Goal: Information Seeking & Learning: Learn about a topic

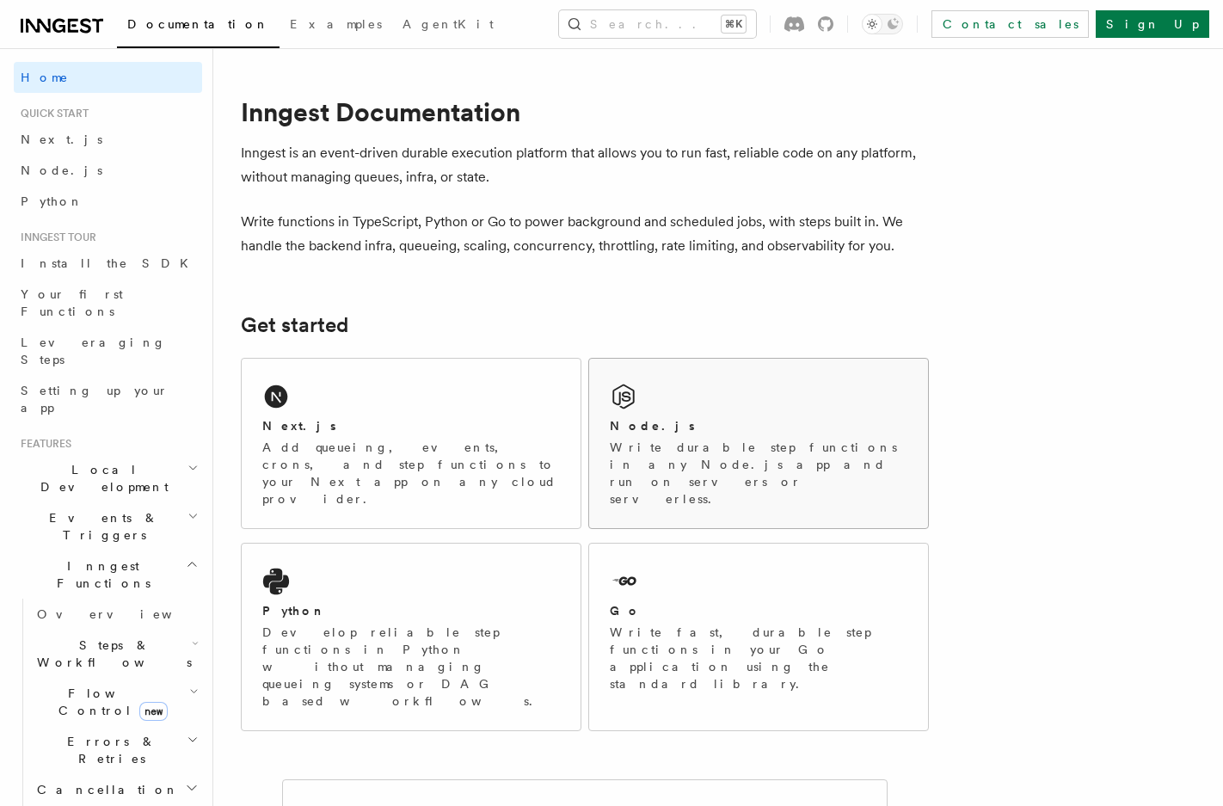
click at [707, 406] on div "Node.js Write durable step functions in any Node.js app and run on servers or s…" at bounding box center [758, 443] width 339 height 169
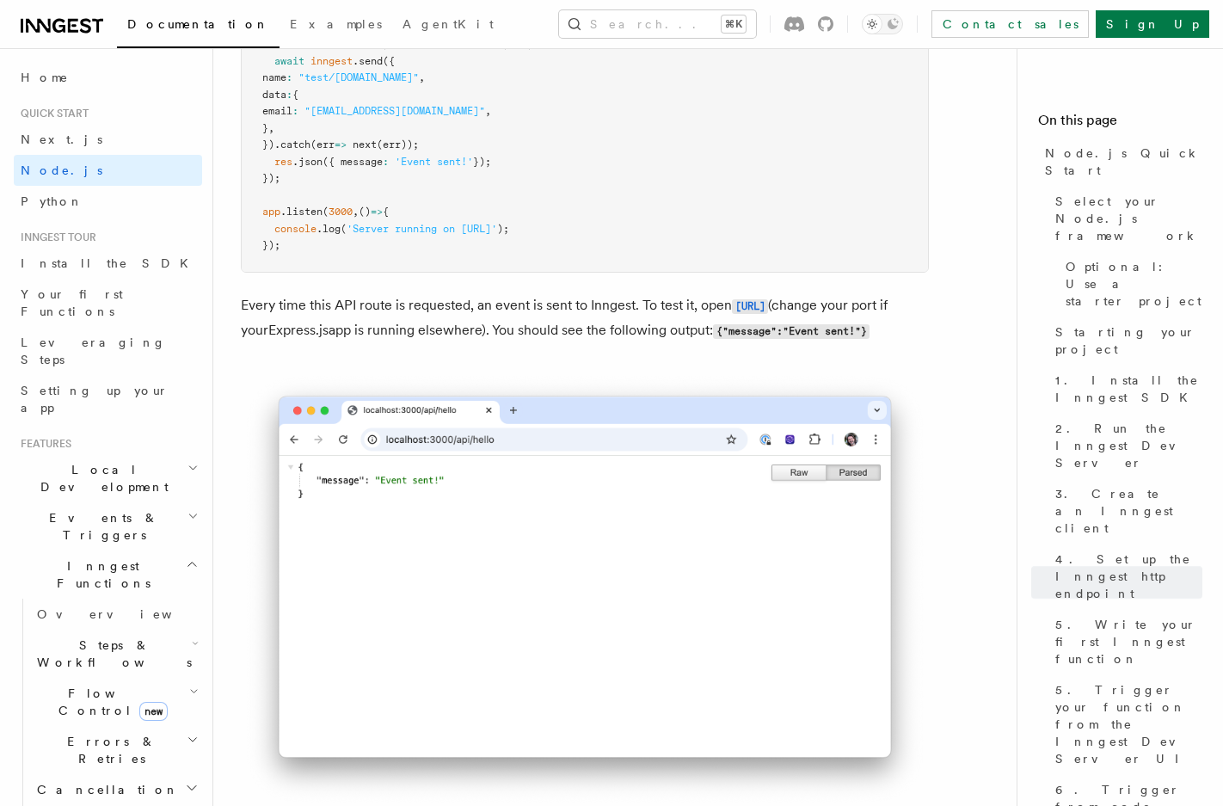
scroll to position [9396, 0]
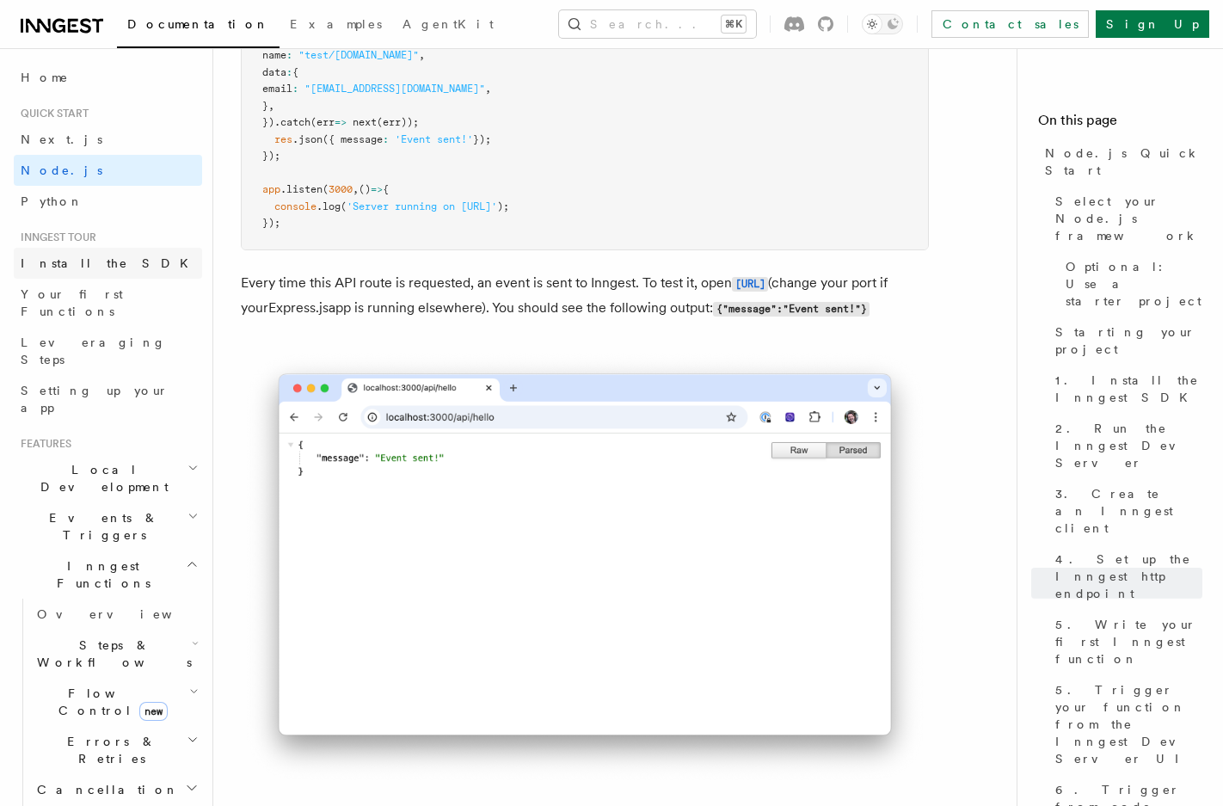
click at [77, 263] on span "Install the SDK" at bounding box center [110, 263] width 178 height 14
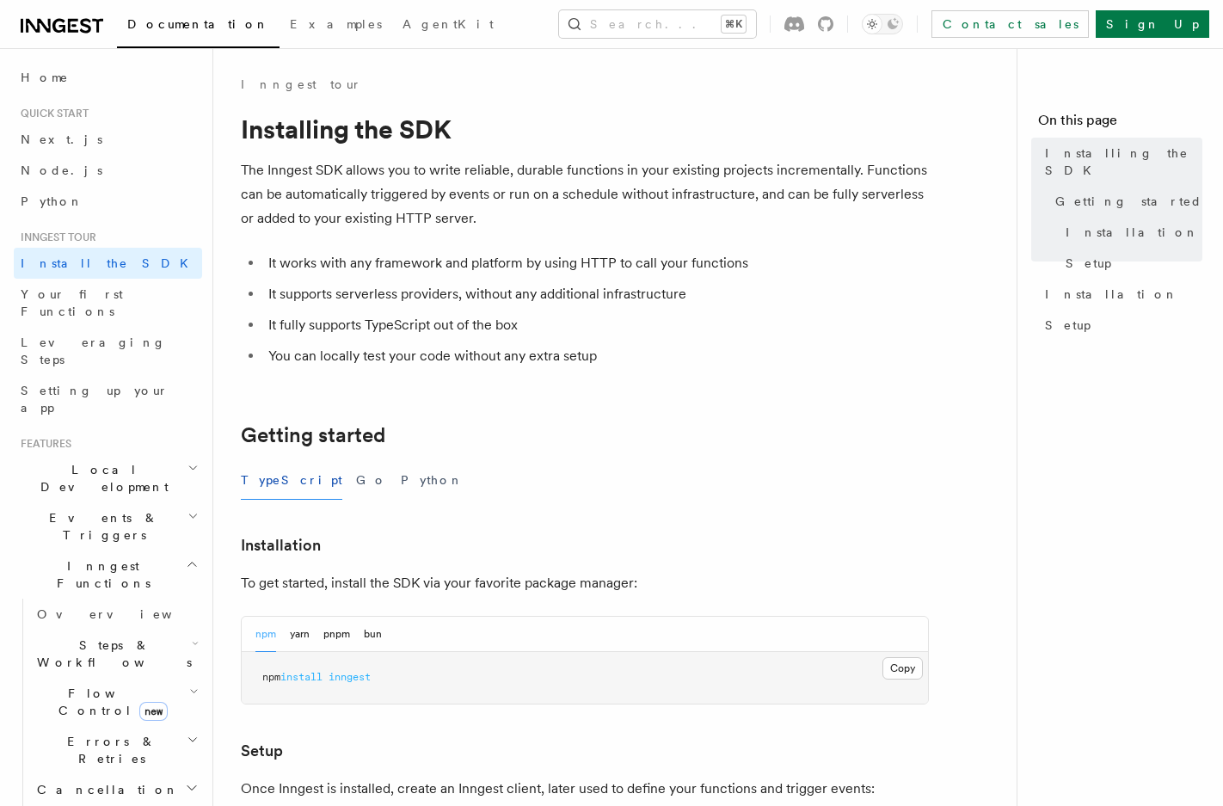
click at [86, 461] on span "Local Development" at bounding box center [101, 478] width 174 height 34
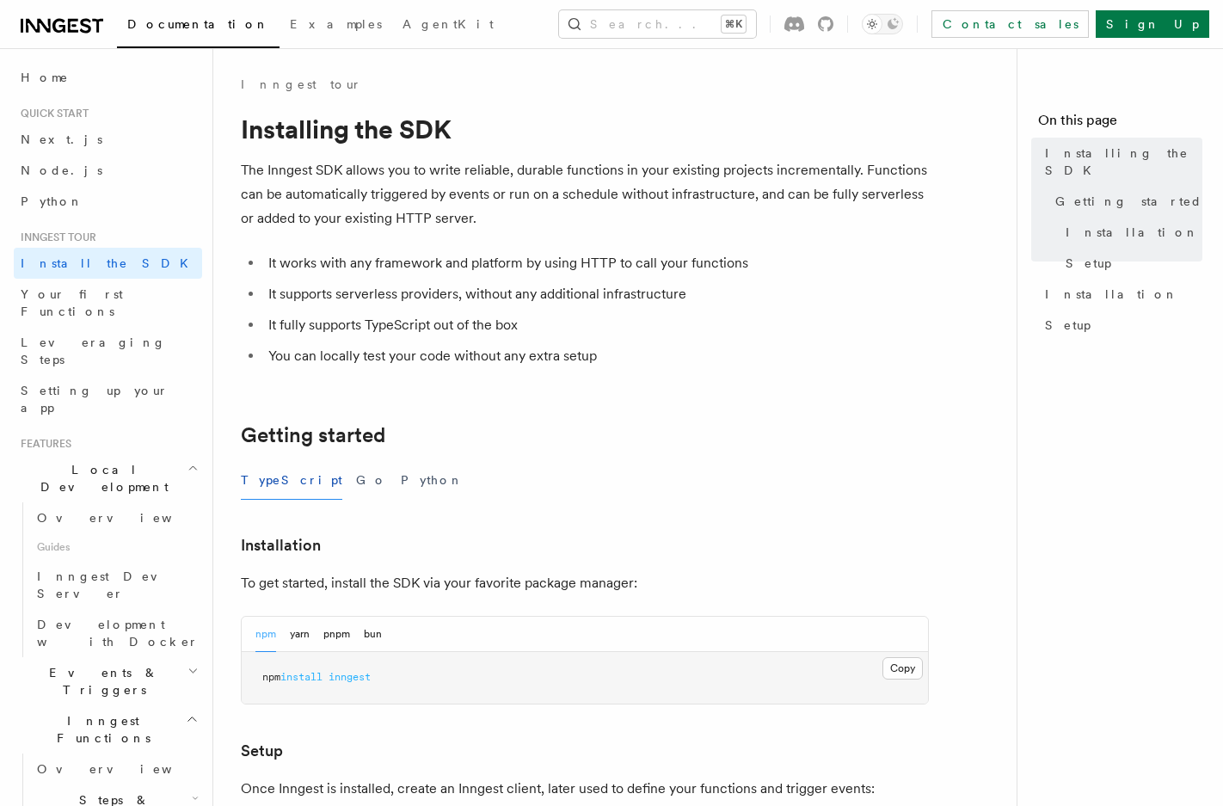
click at [86, 461] on span "Local Development" at bounding box center [101, 478] width 174 height 34
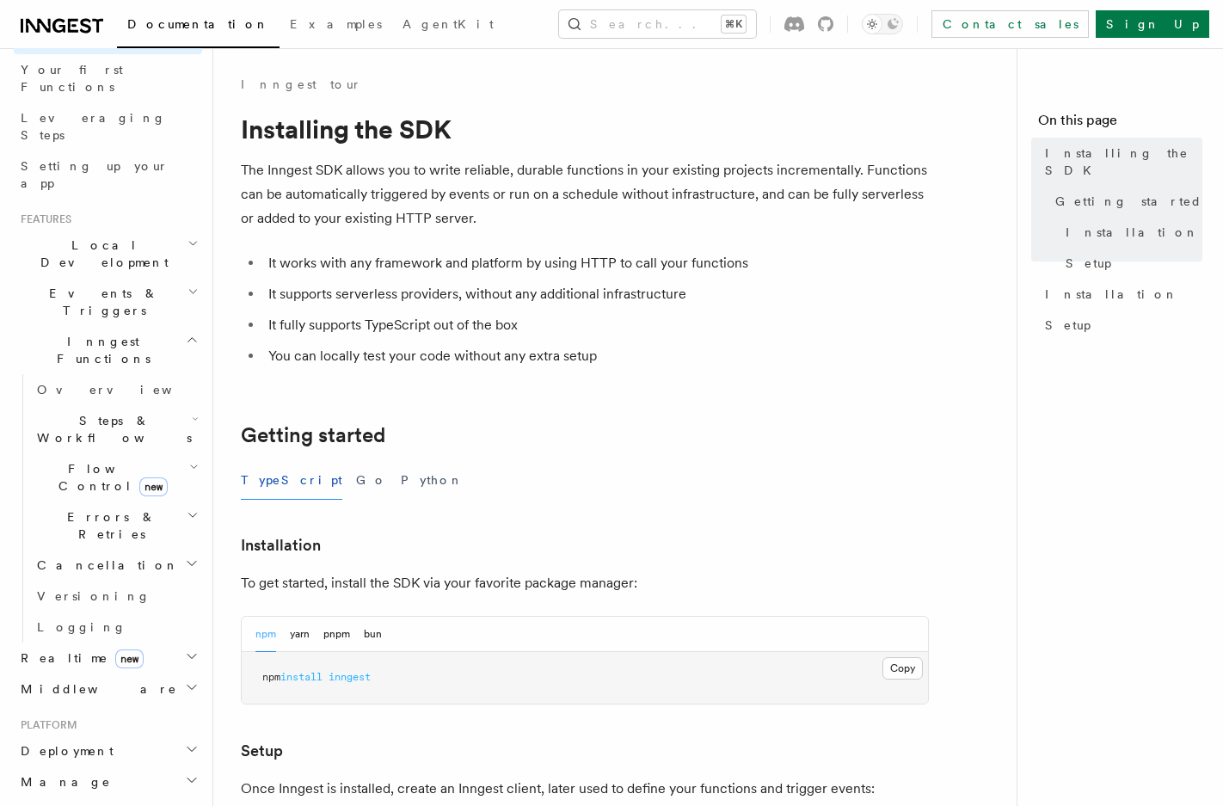
scroll to position [227, 0]
click at [112, 640] on h2 "Realtime new" at bounding box center [108, 655] width 188 height 31
click at [106, 671] on link "Overview" at bounding box center [116, 686] width 172 height 31
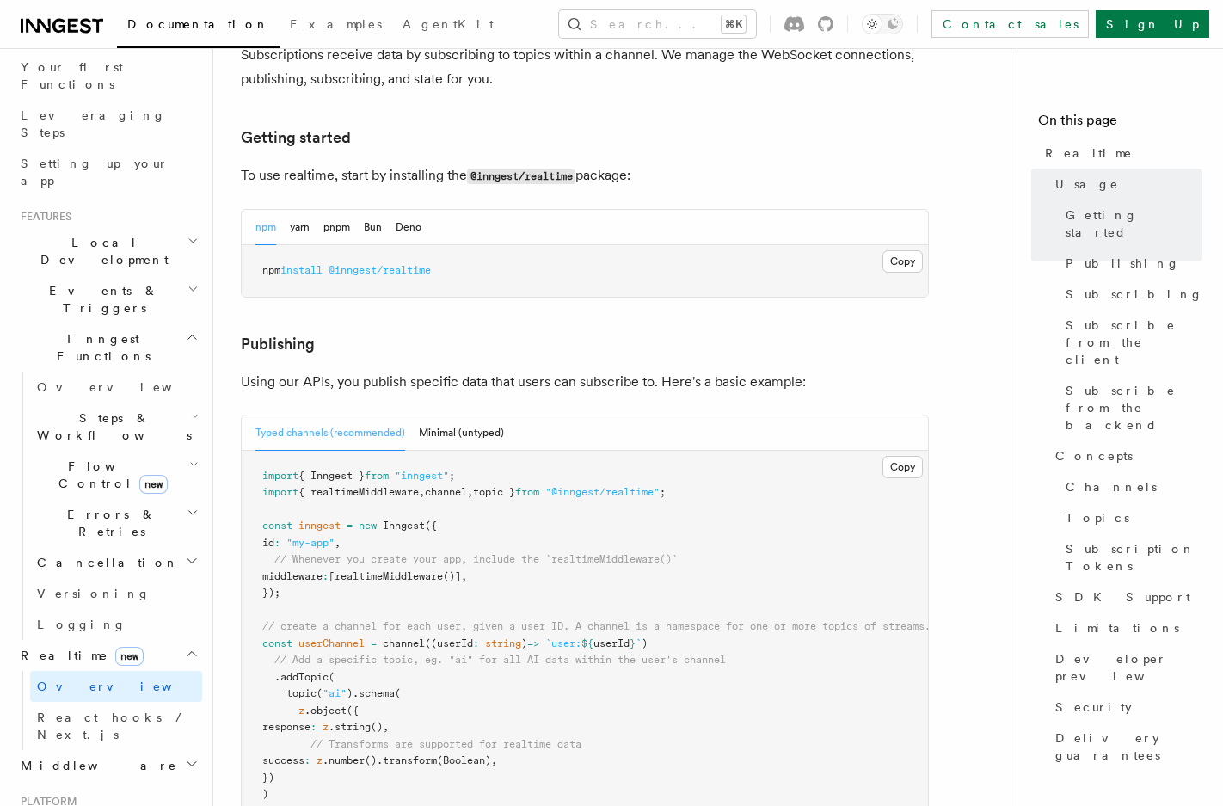
scroll to position [837, 0]
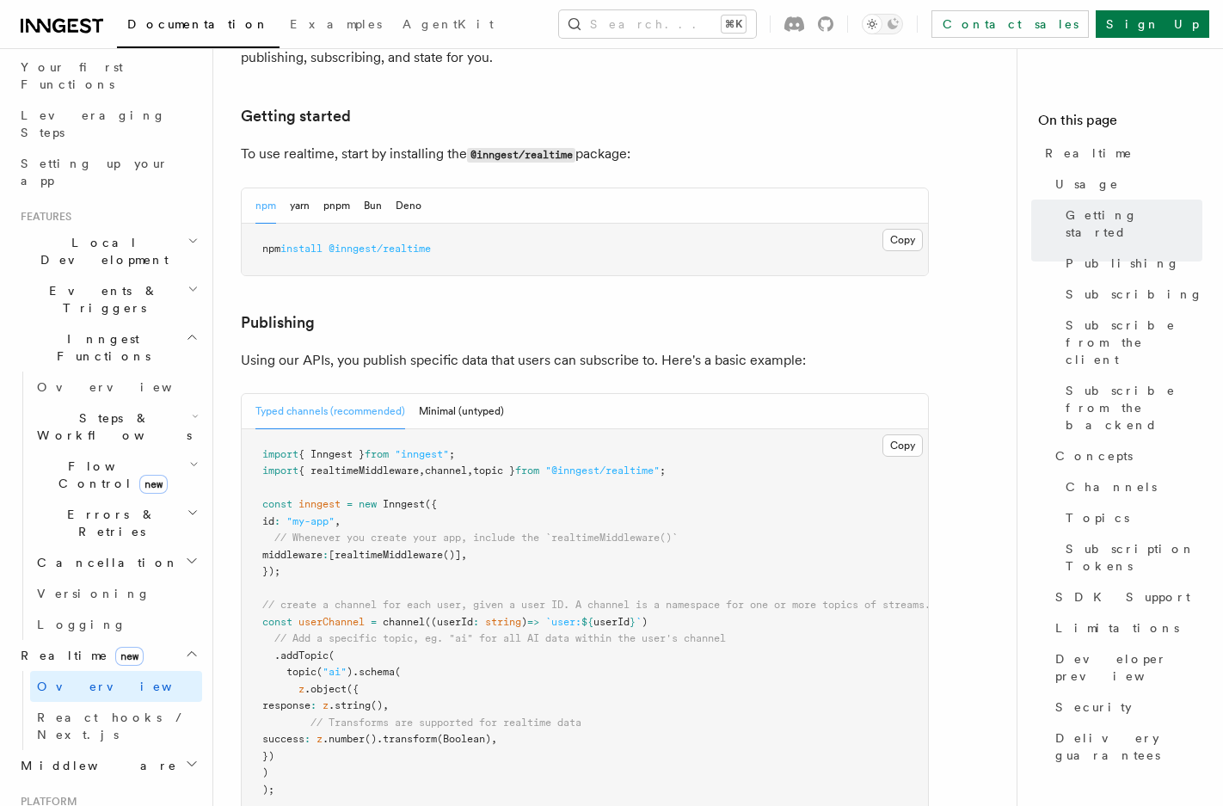
click at [125, 750] on h2 "Middleware" at bounding box center [108, 765] width 188 height 31
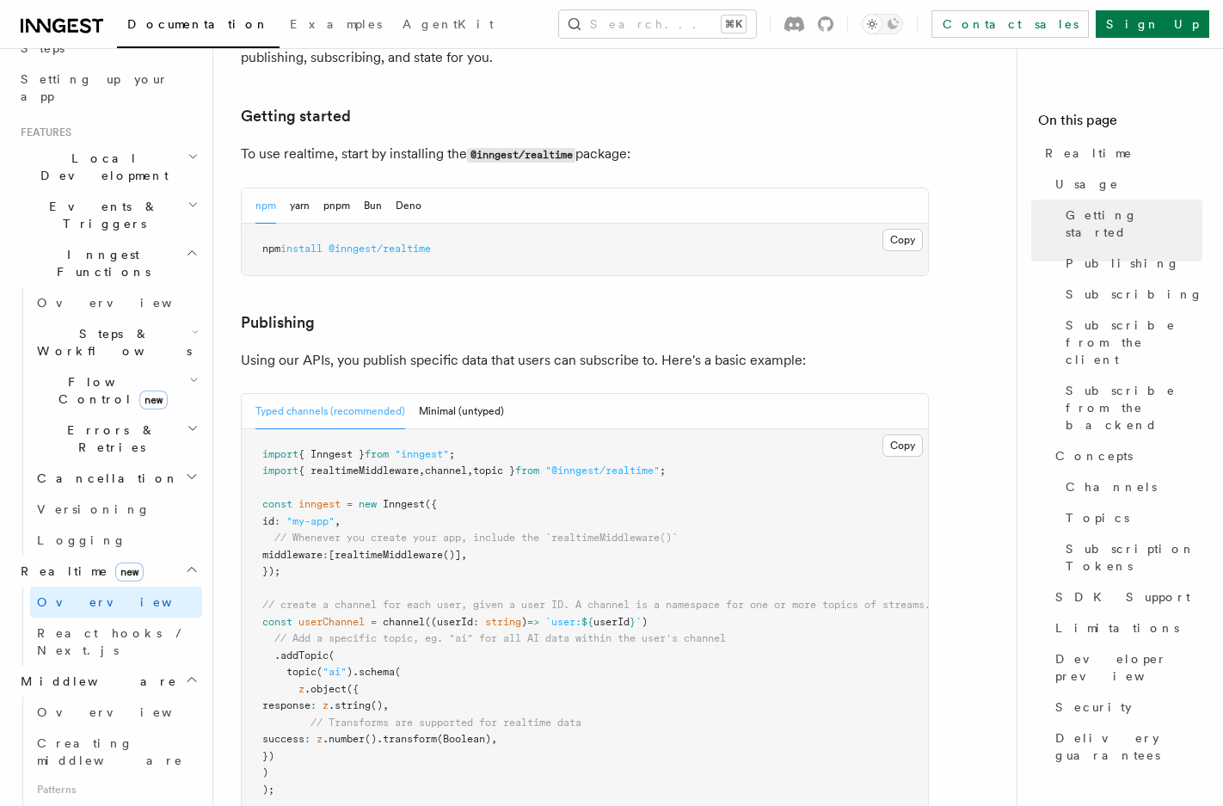
scroll to position [323, 0]
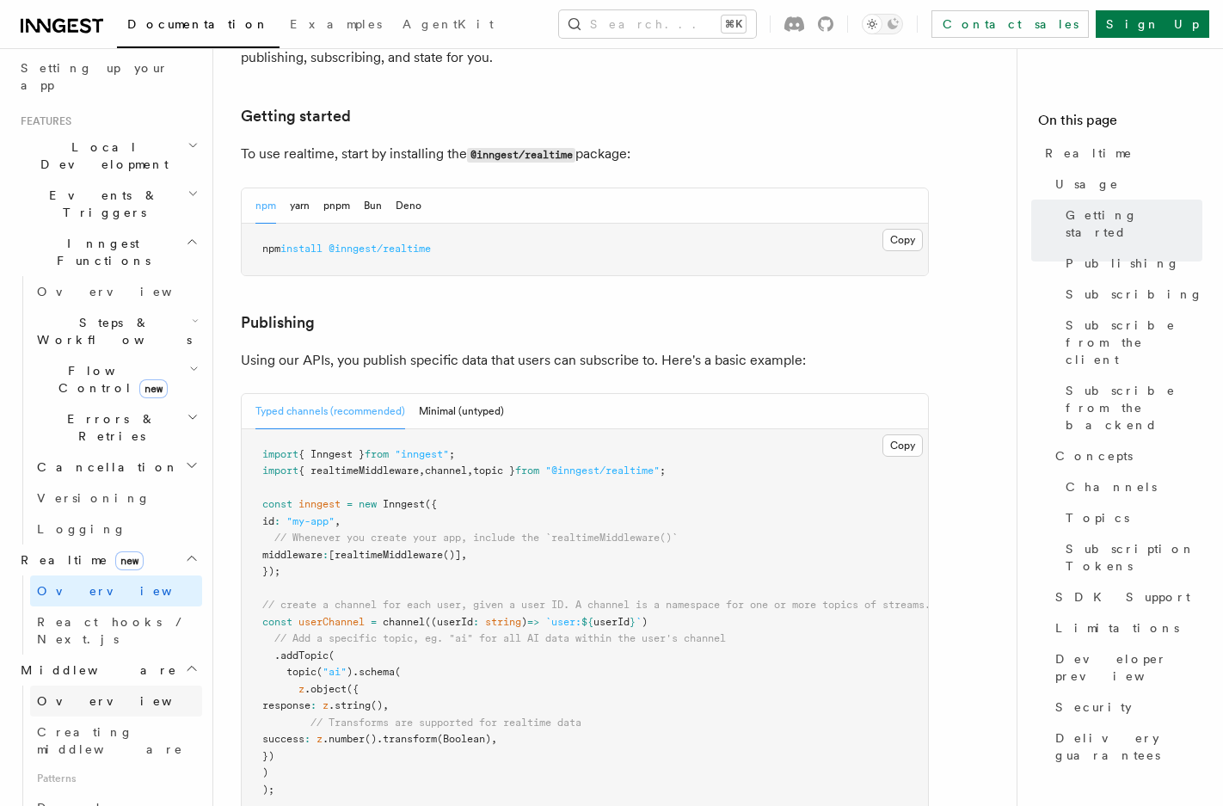
click at [107, 685] on link "Overview" at bounding box center [116, 700] width 172 height 31
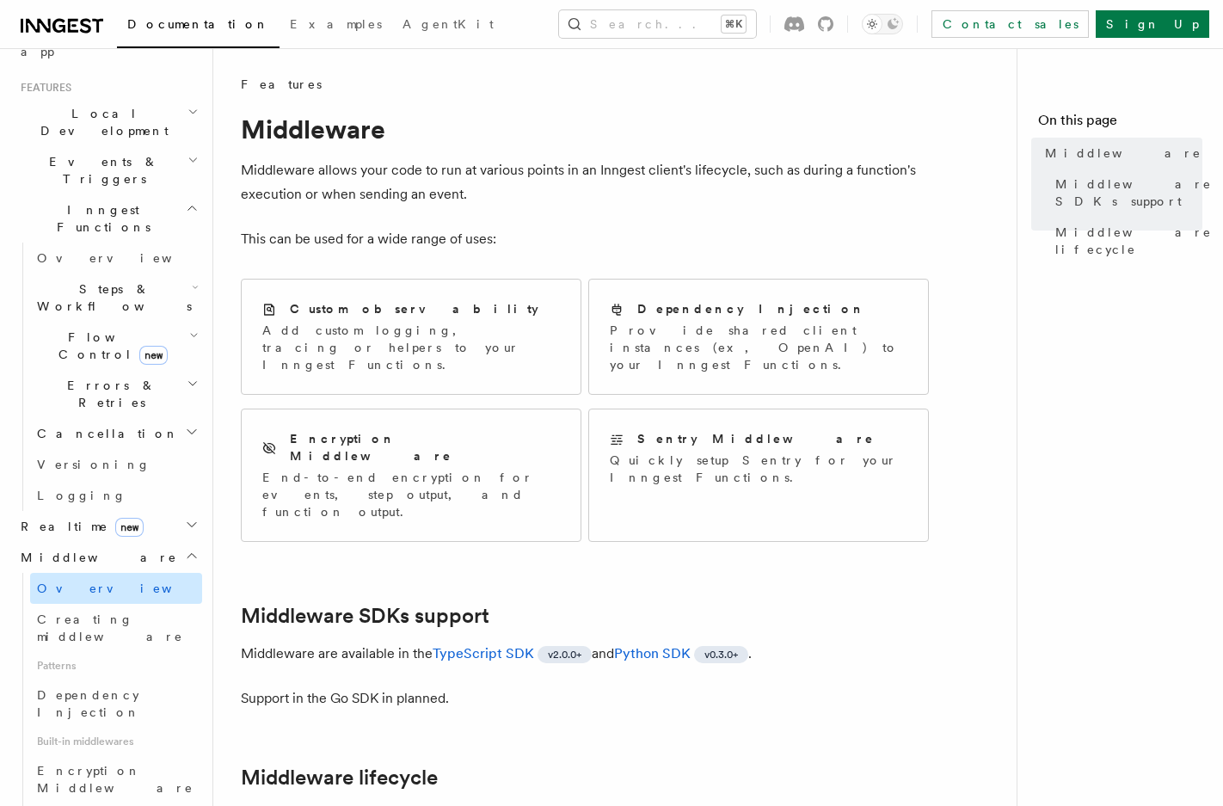
scroll to position [358, 0]
click at [71, 327] on span "Flow Control new" at bounding box center [109, 344] width 159 height 34
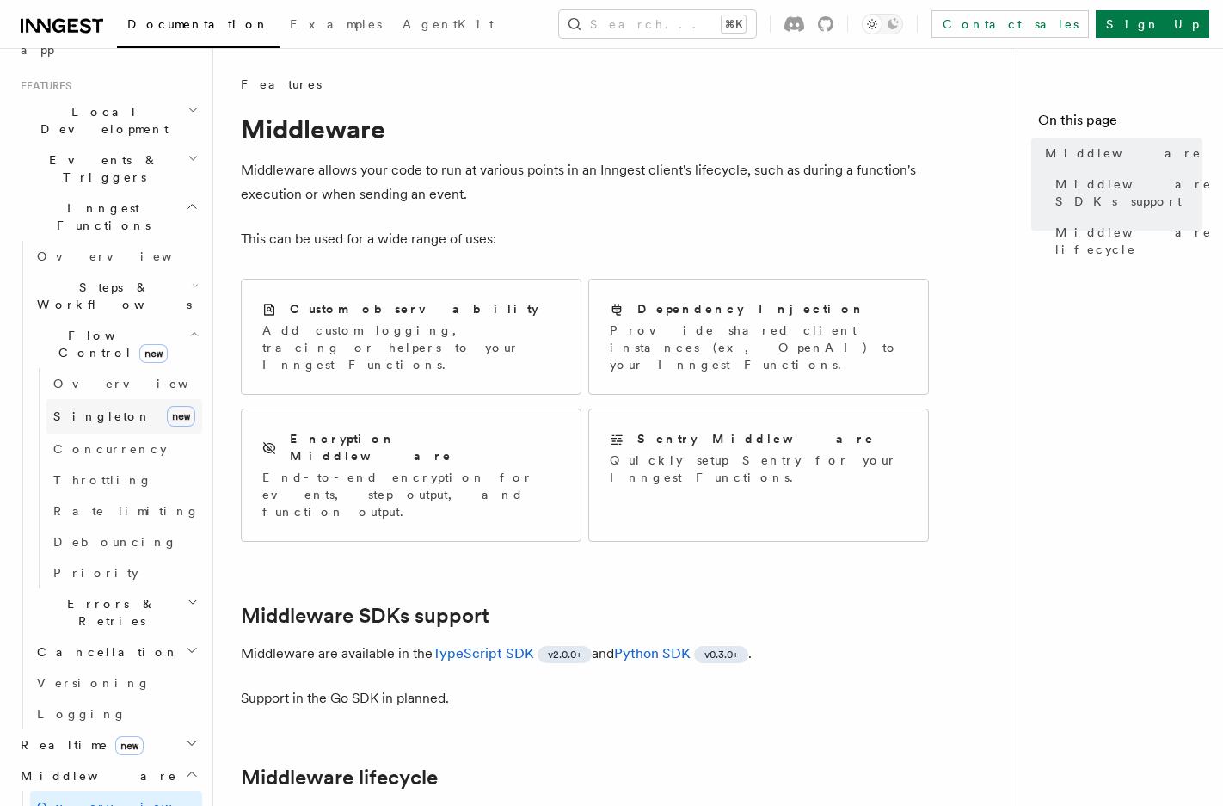
click at [92, 409] on span "Singleton" at bounding box center [102, 416] width 98 height 14
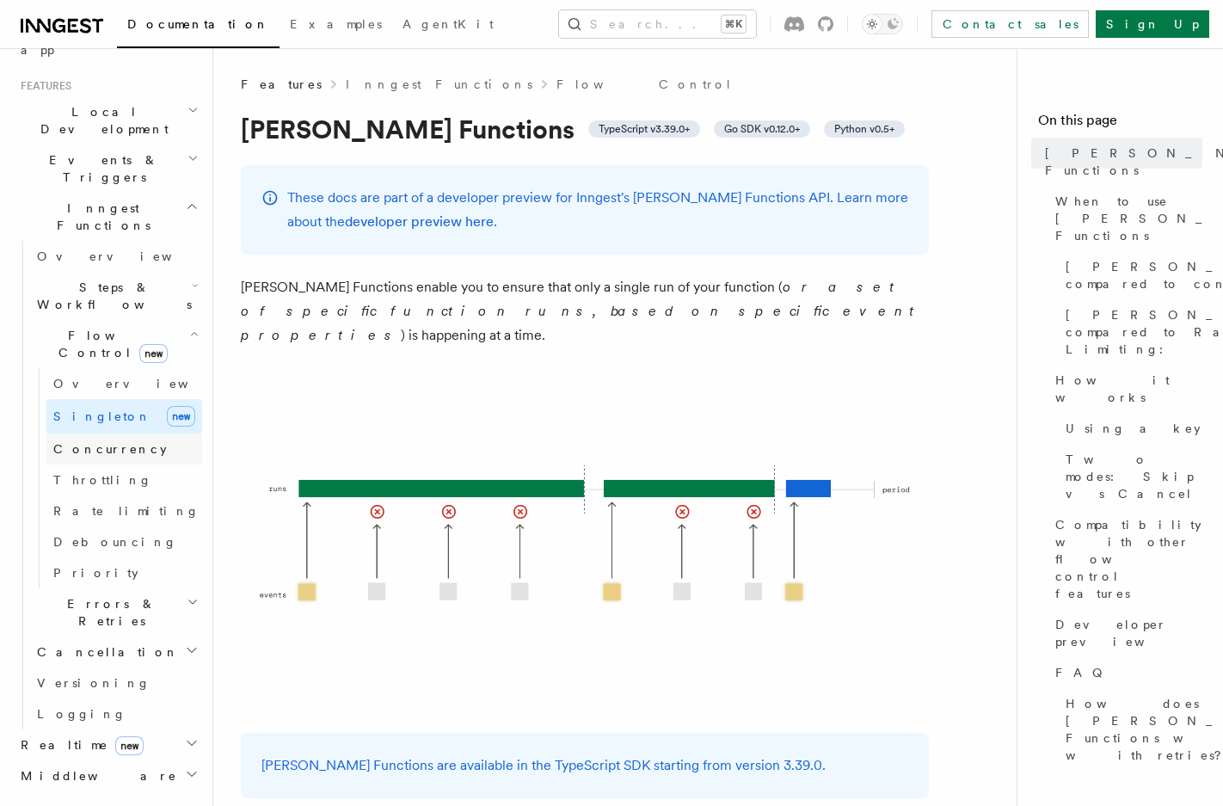
click at [101, 442] on span "Concurrency" at bounding box center [110, 449] width 114 height 14
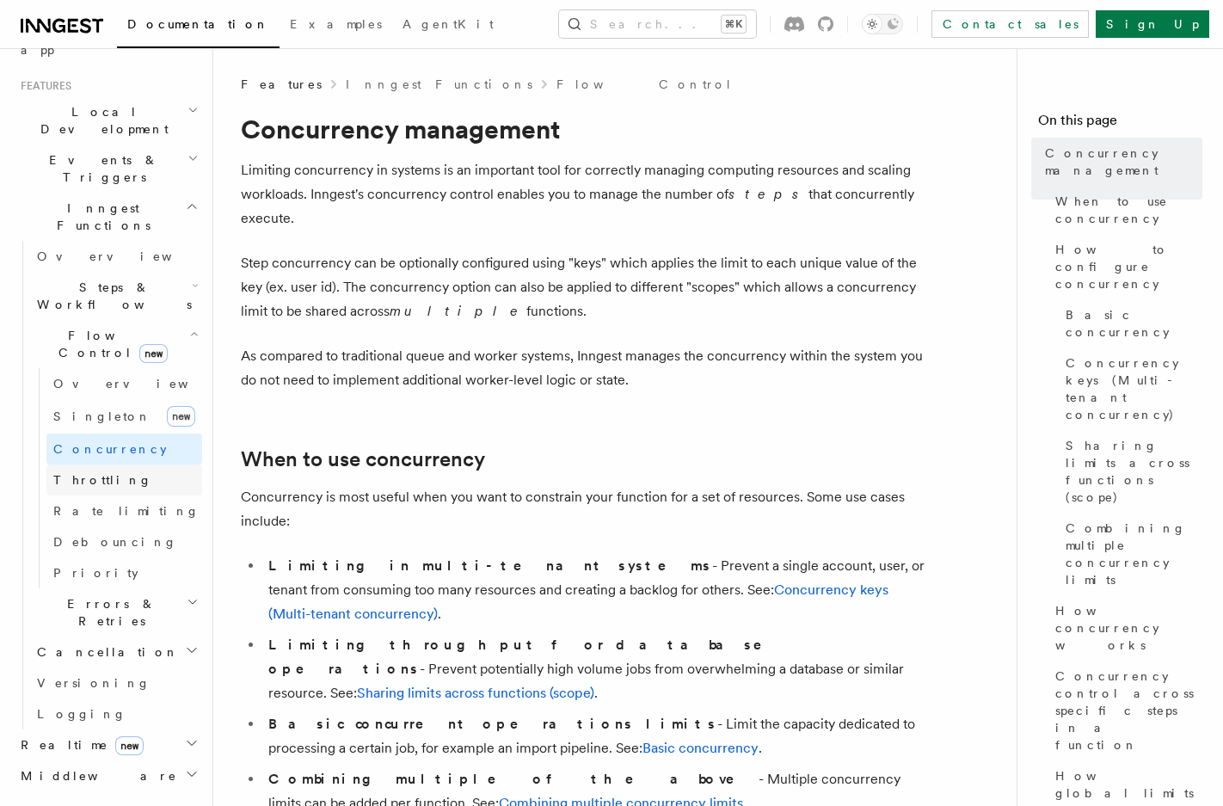
click at [155, 464] on link "Throttling" at bounding box center [124, 479] width 156 height 31
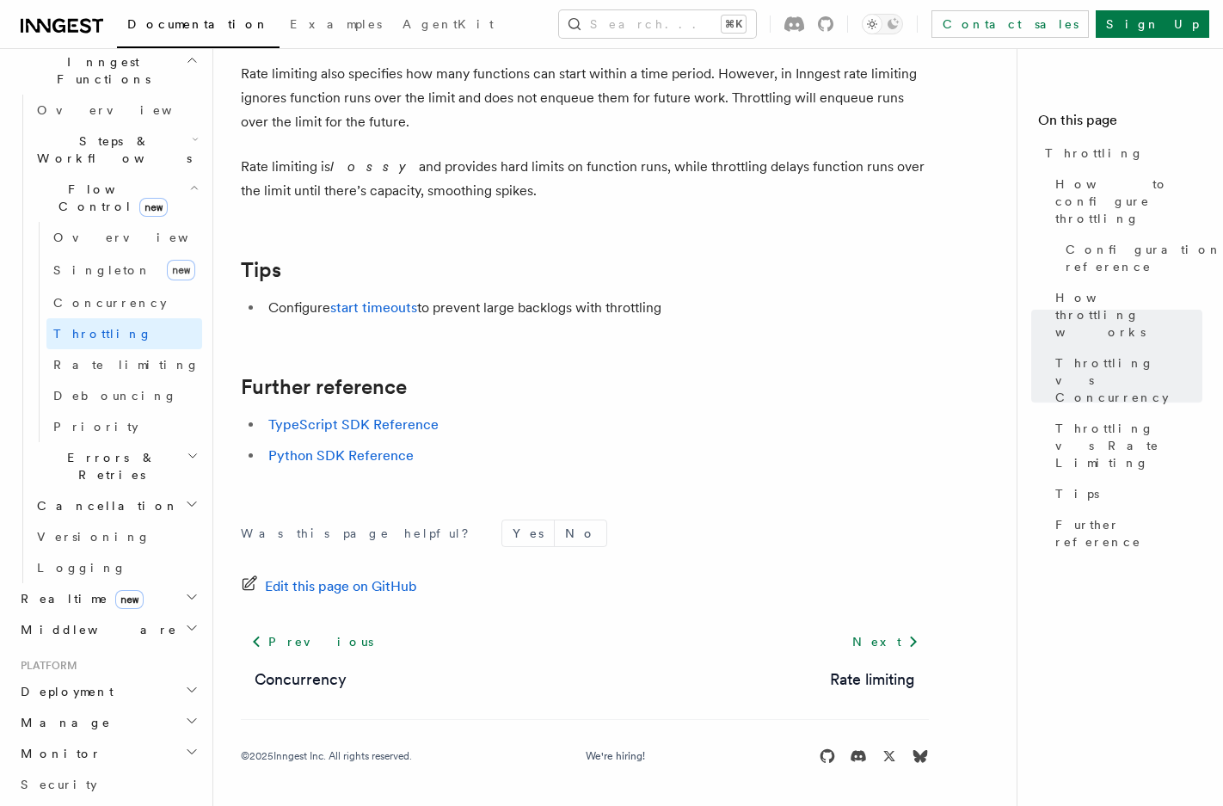
scroll to position [506, 0]
click at [96, 674] on h2 "Deployment" at bounding box center [108, 689] width 188 height 31
click at [95, 705] on link "Overview" at bounding box center [116, 720] width 172 height 31
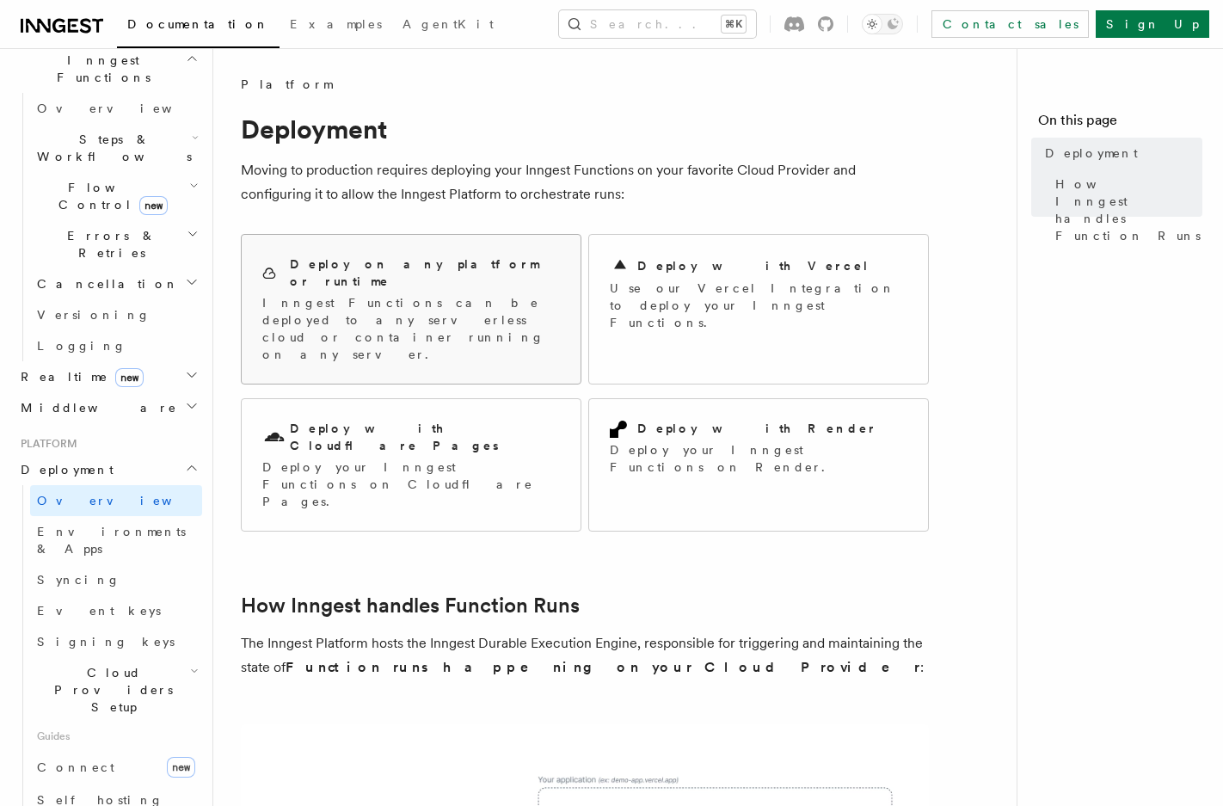
click at [527, 299] on p "Inngest Functions can be deployed to any serverless cloud or container running …" at bounding box center [411, 328] width 298 height 69
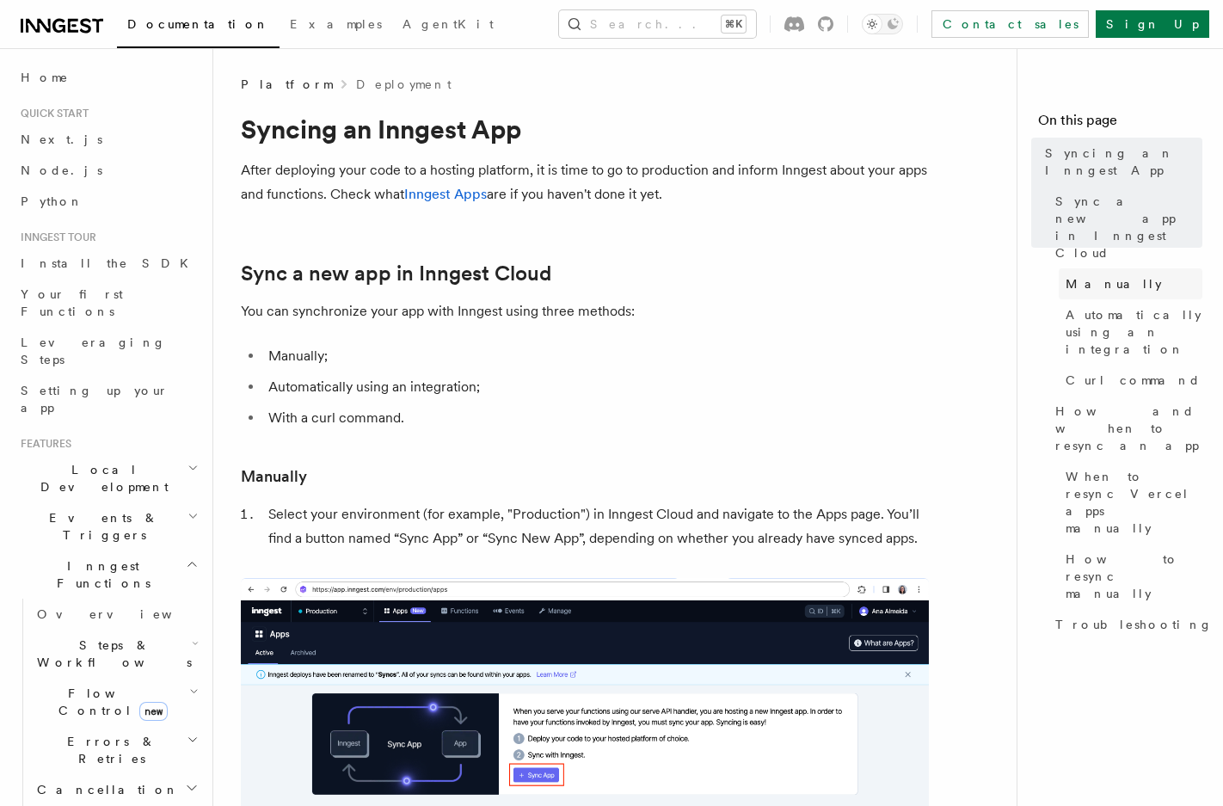
click at [1088, 268] on link "Manually" at bounding box center [1131, 283] width 144 height 31
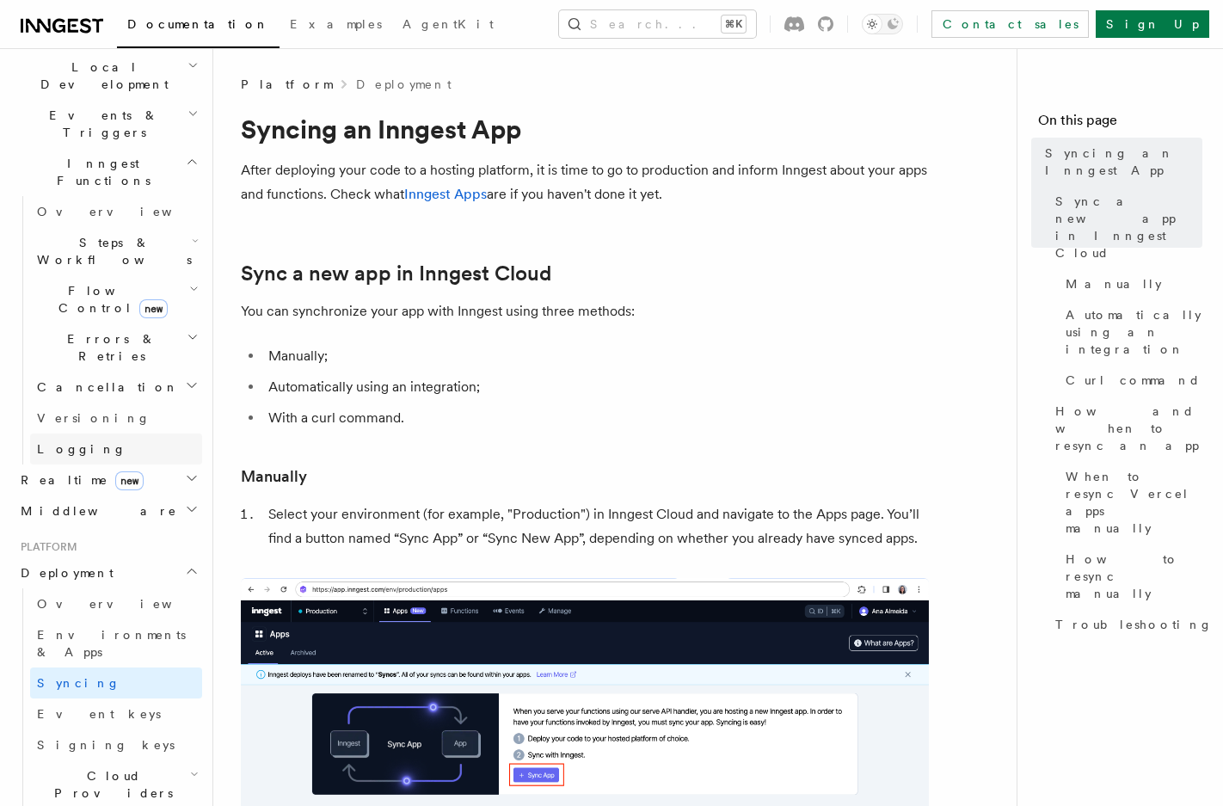
scroll to position [404, 0]
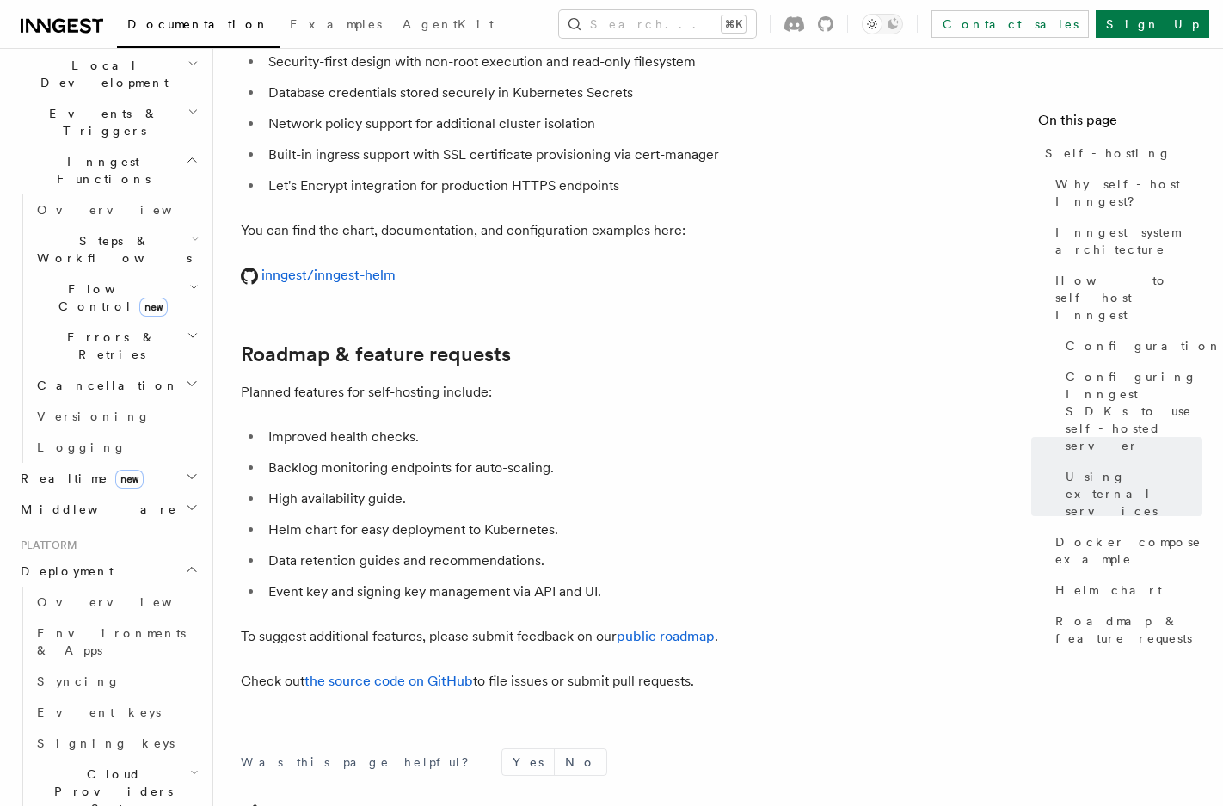
scroll to position [6541, 0]
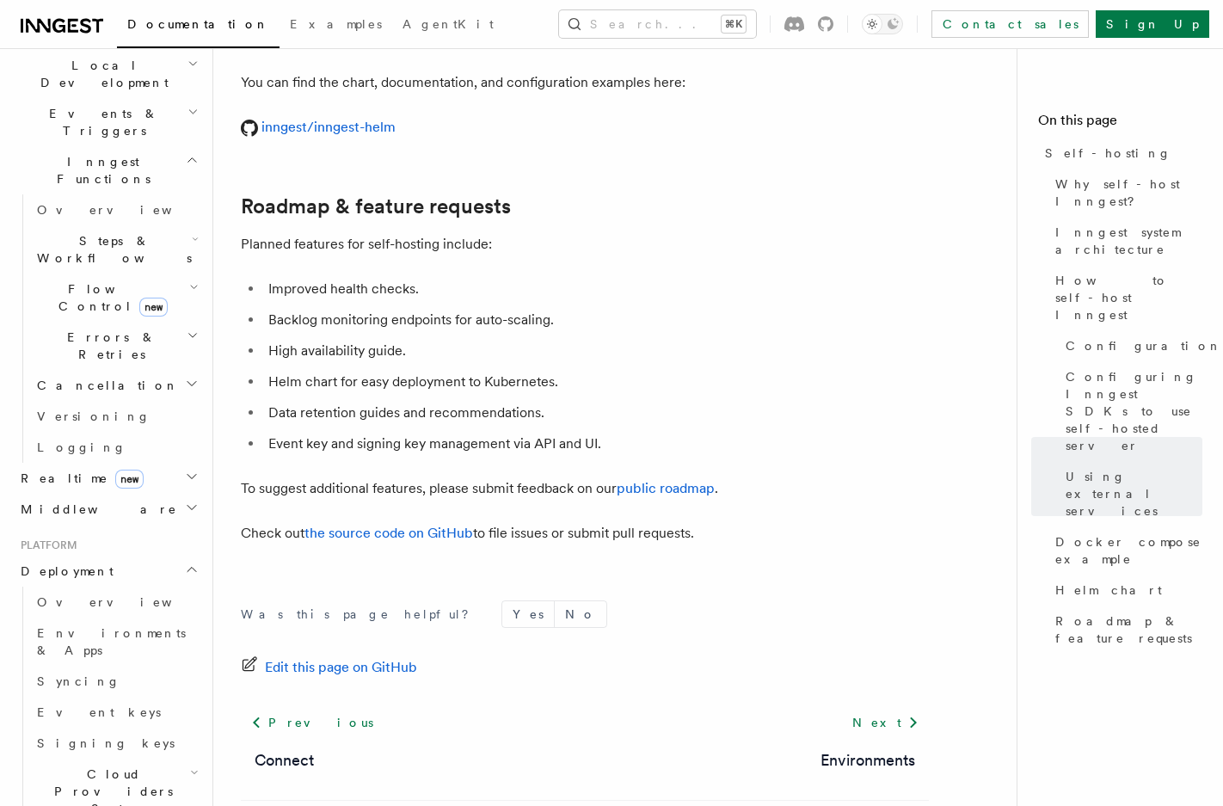
click at [1017, 12] on div "Contact sales Sign Up" at bounding box center [989, 24] width 439 height 28
click at [903, 16] on button "Toggle dark mode" at bounding box center [882, 24] width 41 height 21
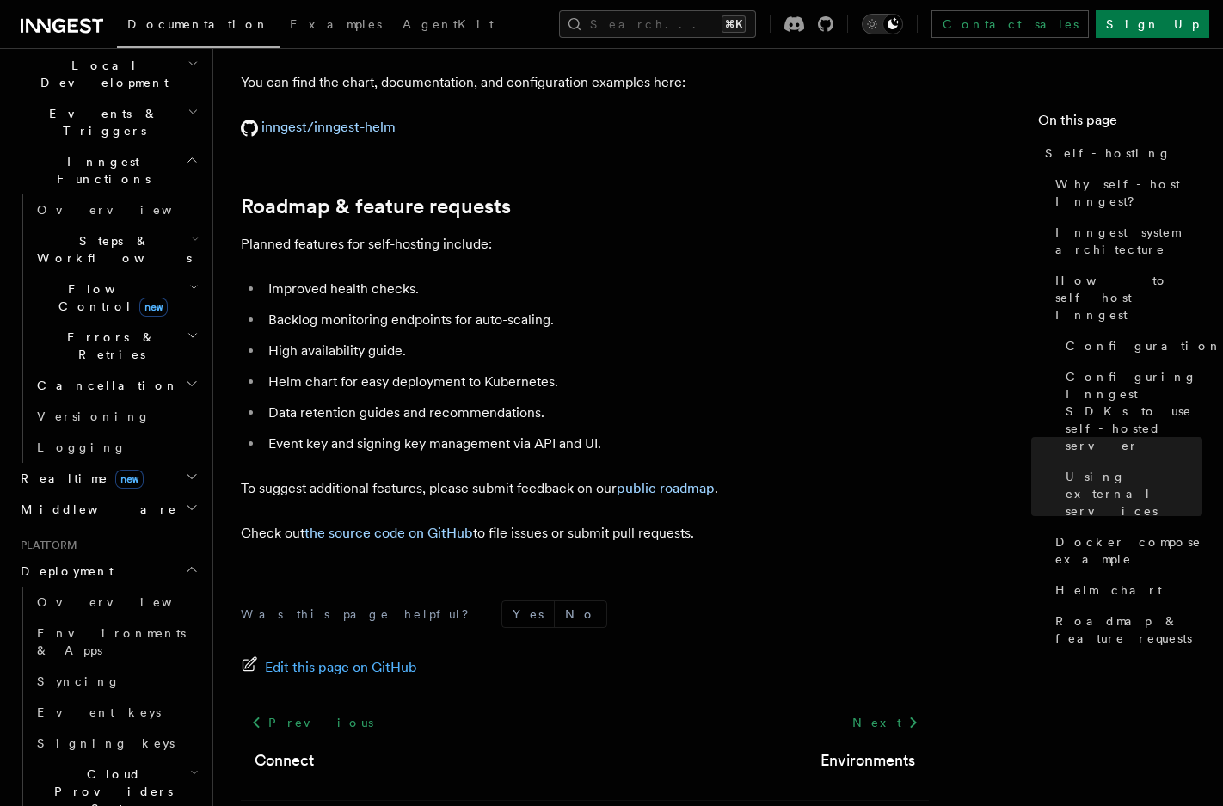
click at [903, 16] on div "Toggle dark mode" at bounding box center [892, 24] width 21 height 21
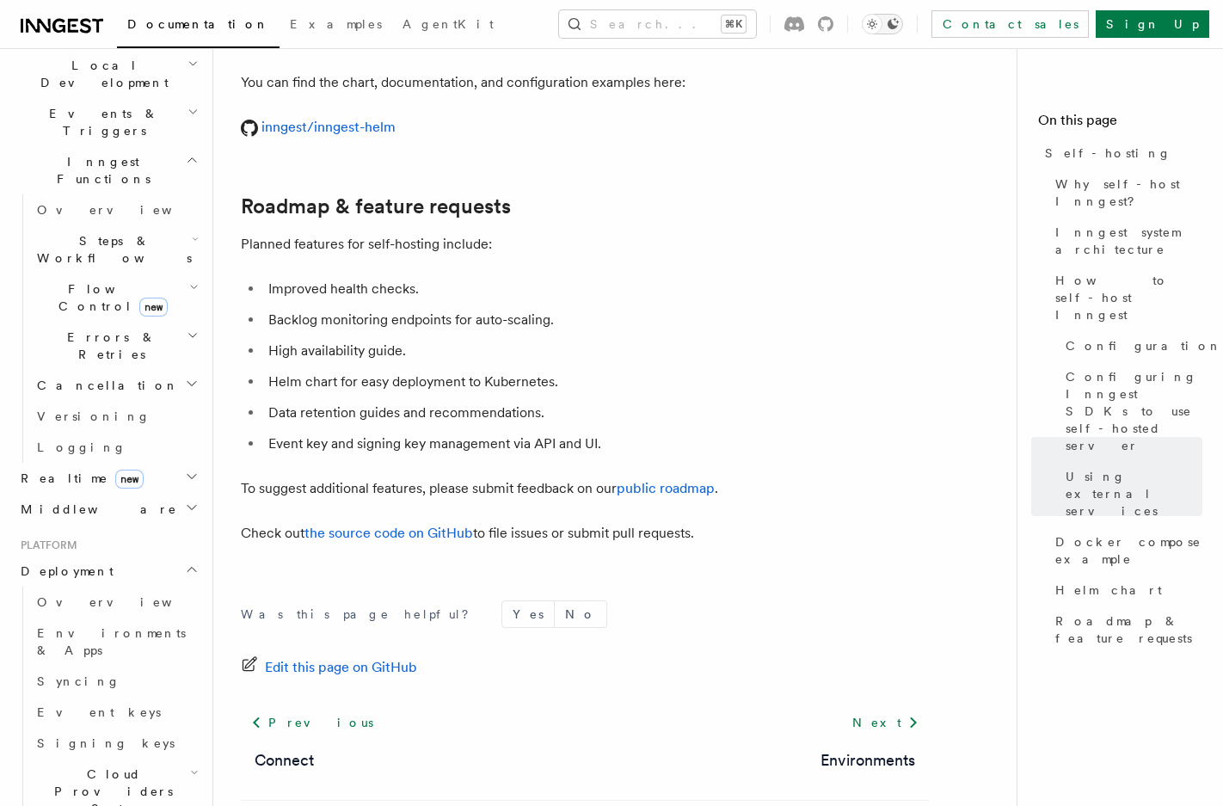
click at [903, 16] on button "Toggle dark mode" at bounding box center [882, 24] width 41 height 21
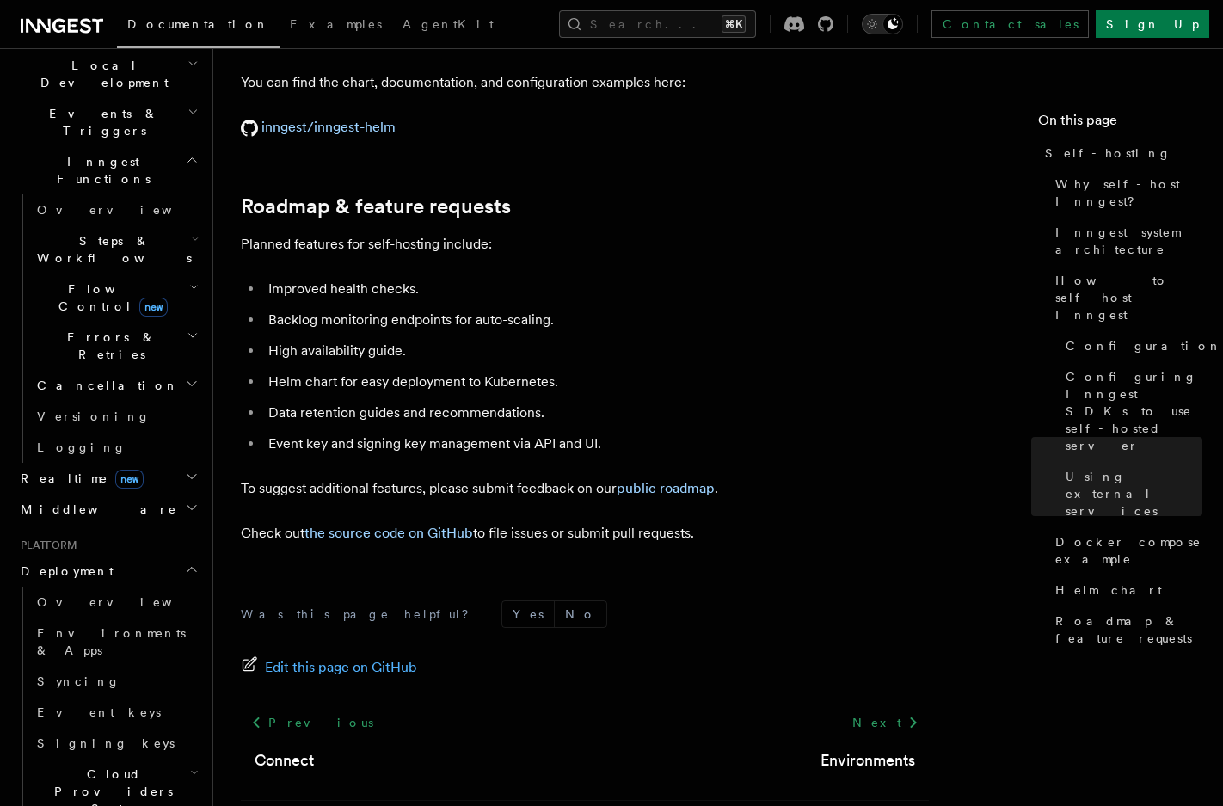
click at [903, 16] on div "Toggle dark mode" at bounding box center [892, 24] width 21 height 21
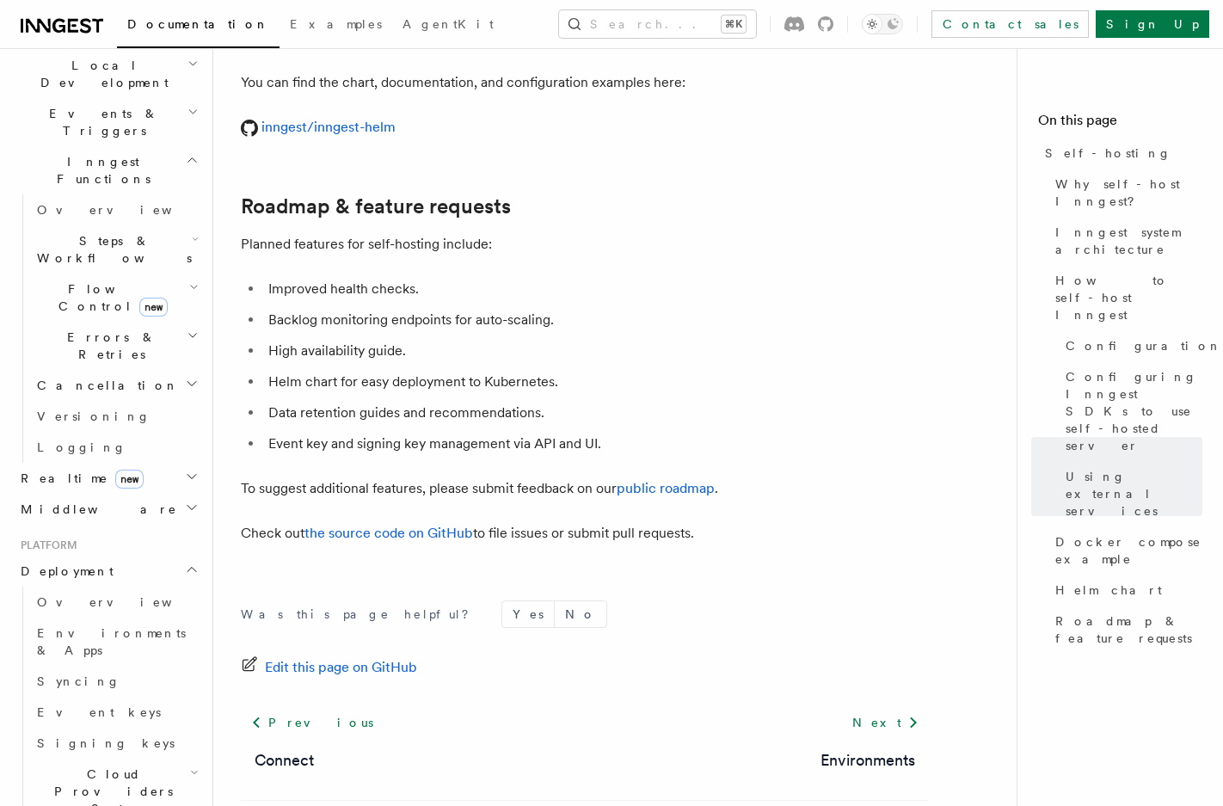
click at [82, 24] on icon at bounding box center [85, 25] width 11 height 15
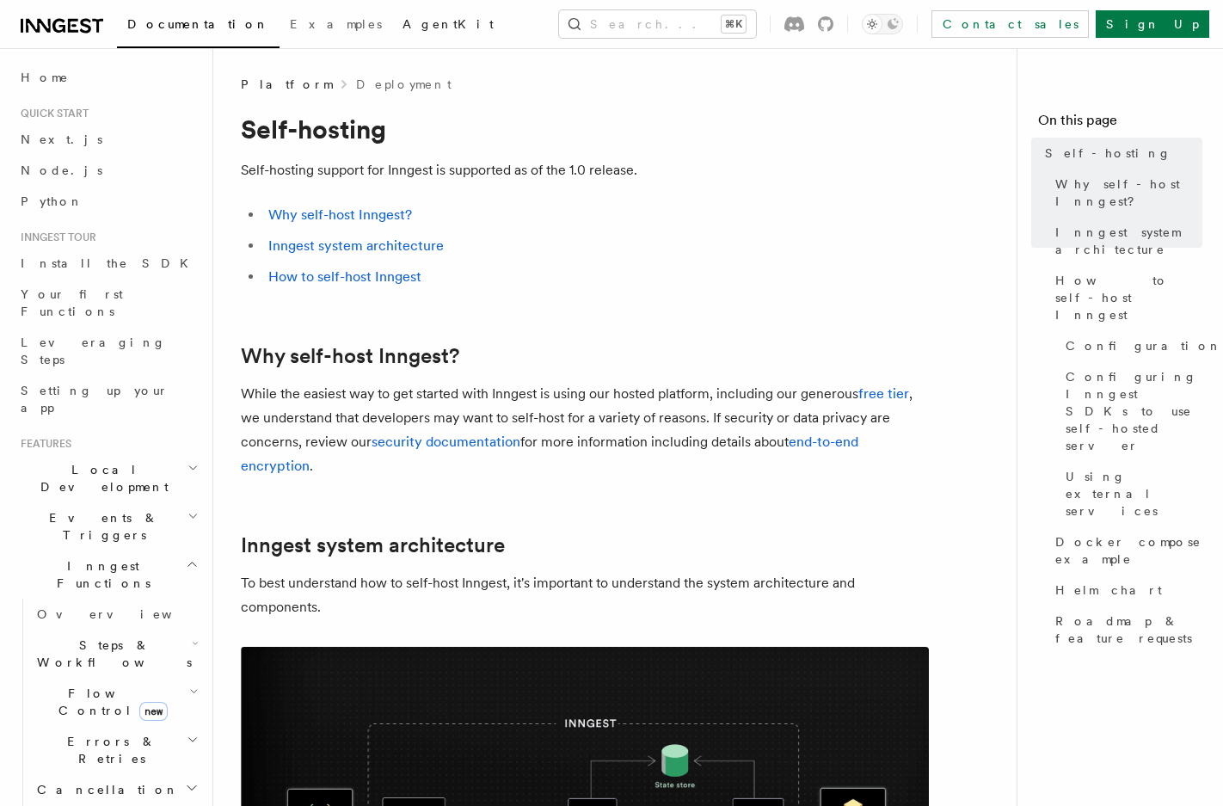
click at [392, 27] on link "AgentKit" at bounding box center [448, 25] width 112 height 41
click at [84, 144] on link "Next.js" at bounding box center [108, 139] width 188 height 31
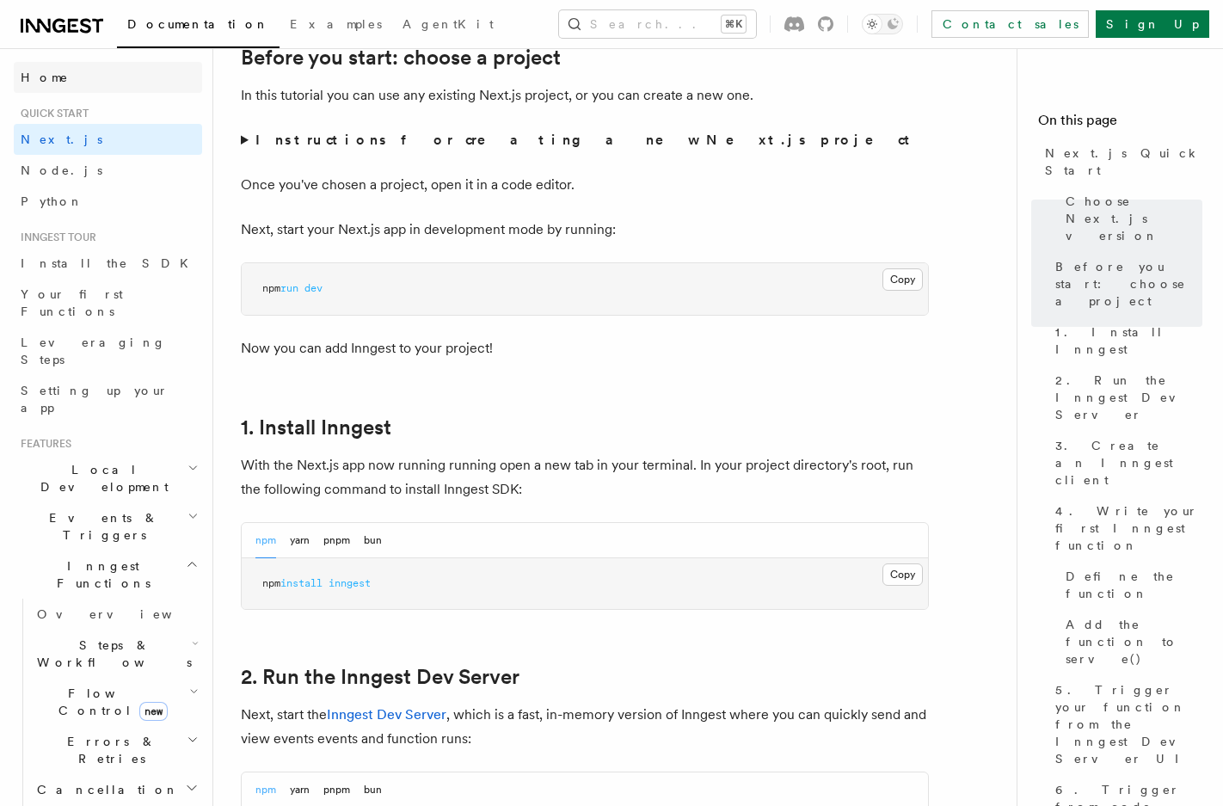
click at [84, 83] on link "Home" at bounding box center [108, 77] width 188 height 31
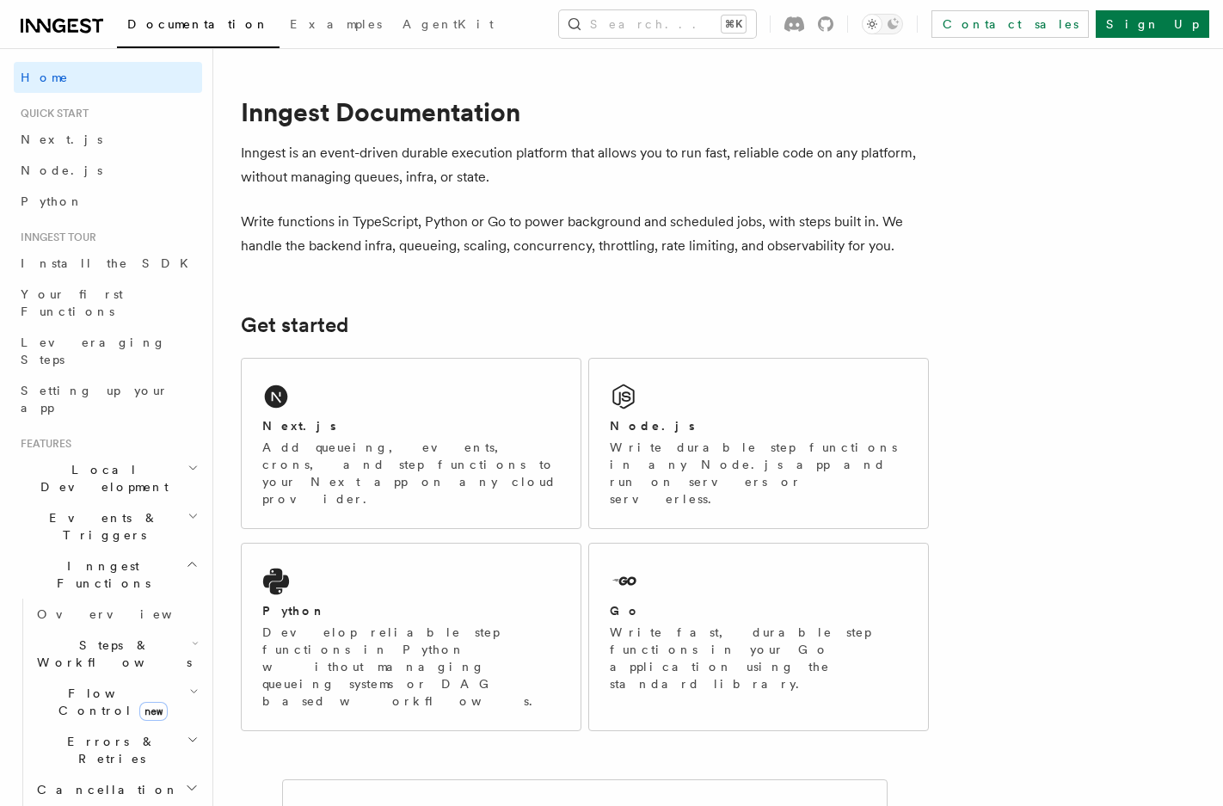
click at [75, 678] on h2 "Flow Control new" at bounding box center [116, 702] width 172 height 48
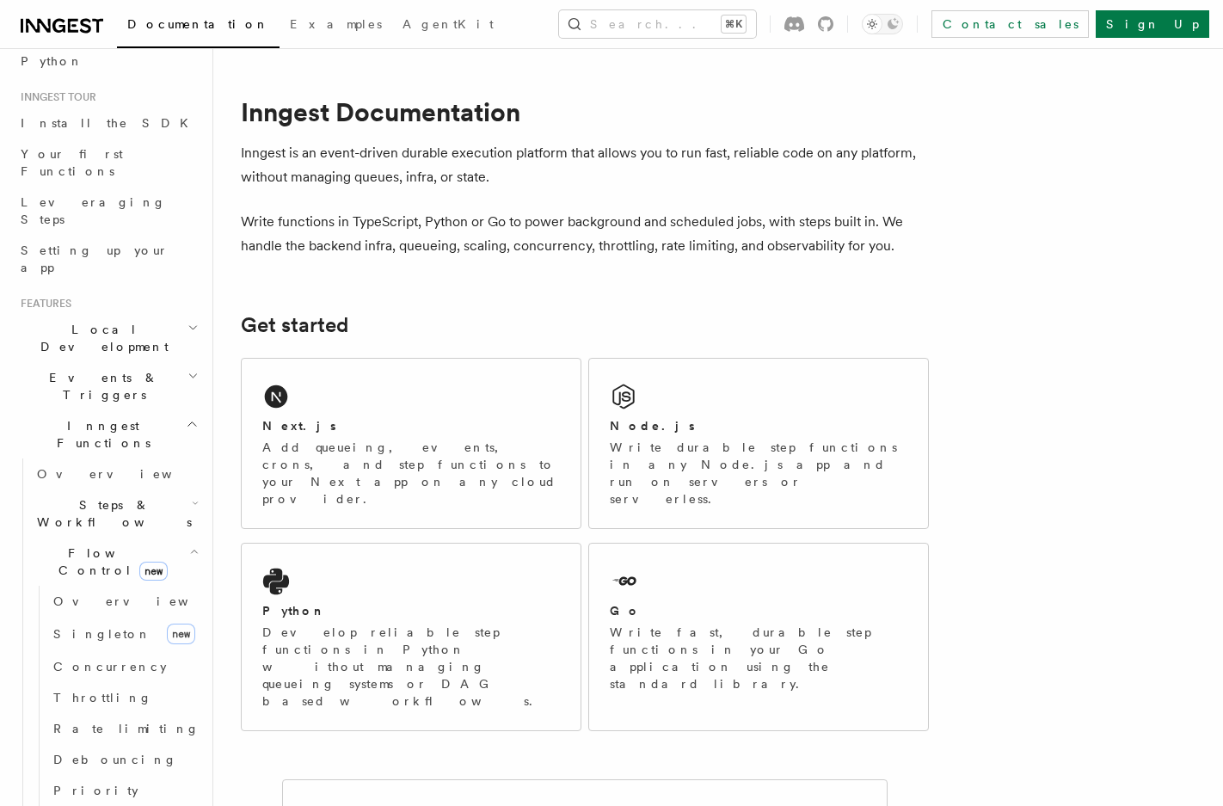
scroll to position [216, 0]
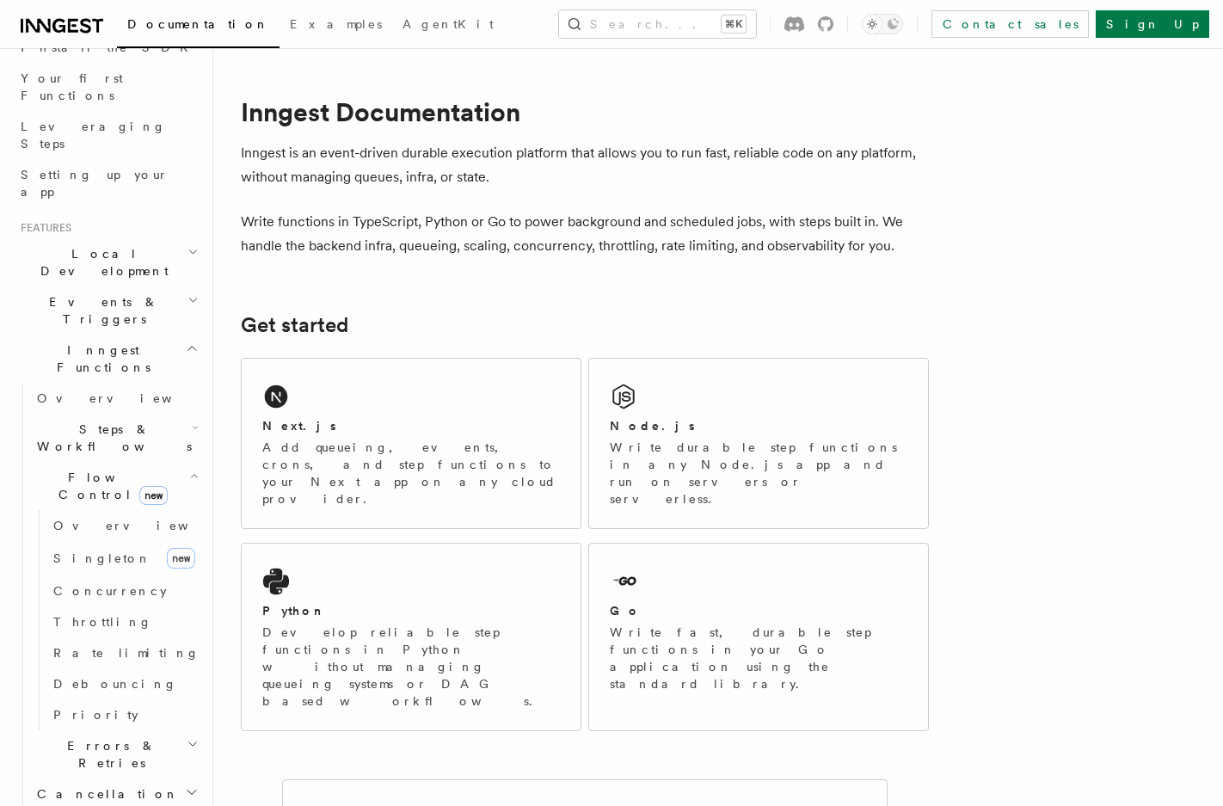
click at [124, 730] on h2 "Errors & Retries" at bounding box center [116, 754] width 172 height 48
click at [116, 699] on link "Priority" at bounding box center [124, 714] width 156 height 31
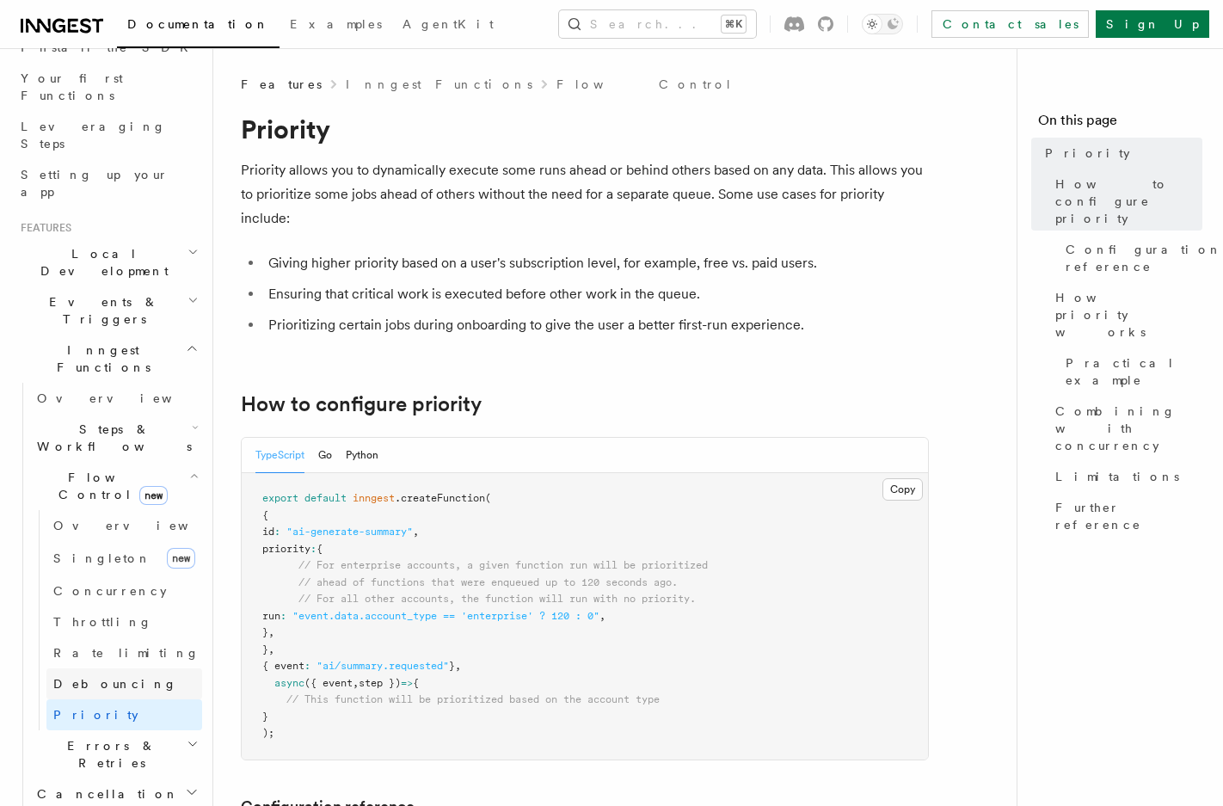
click at [106, 677] on span "Debouncing" at bounding box center [115, 684] width 124 height 14
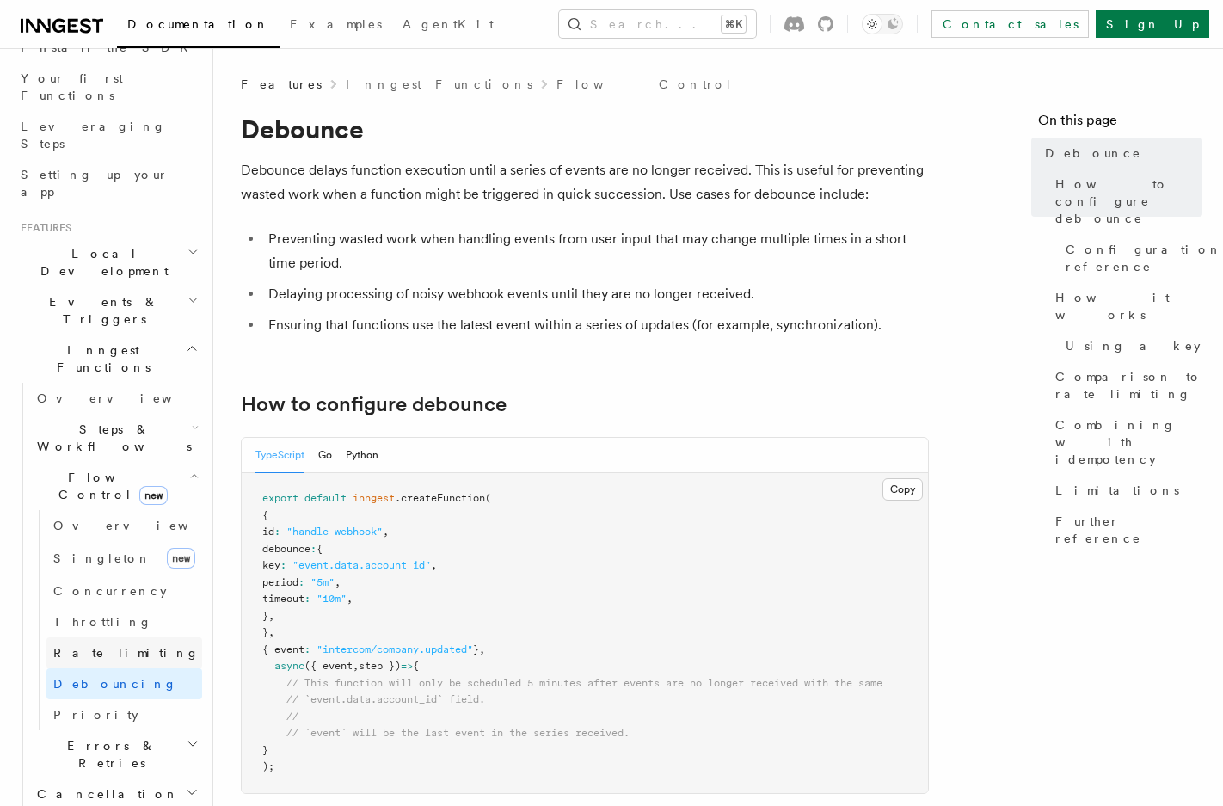
click at [96, 646] on span "Rate limiting" at bounding box center [126, 653] width 146 height 14
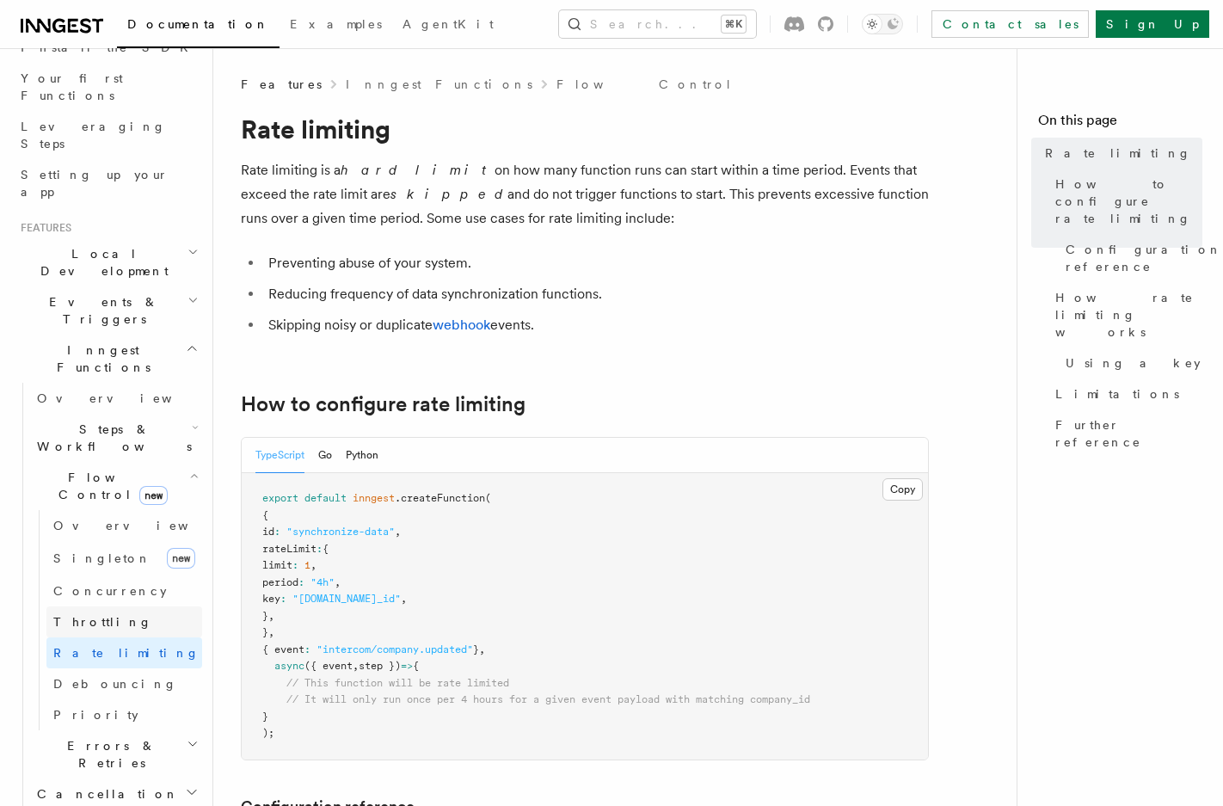
click at [89, 615] on span "Throttling" at bounding box center [102, 622] width 99 height 14
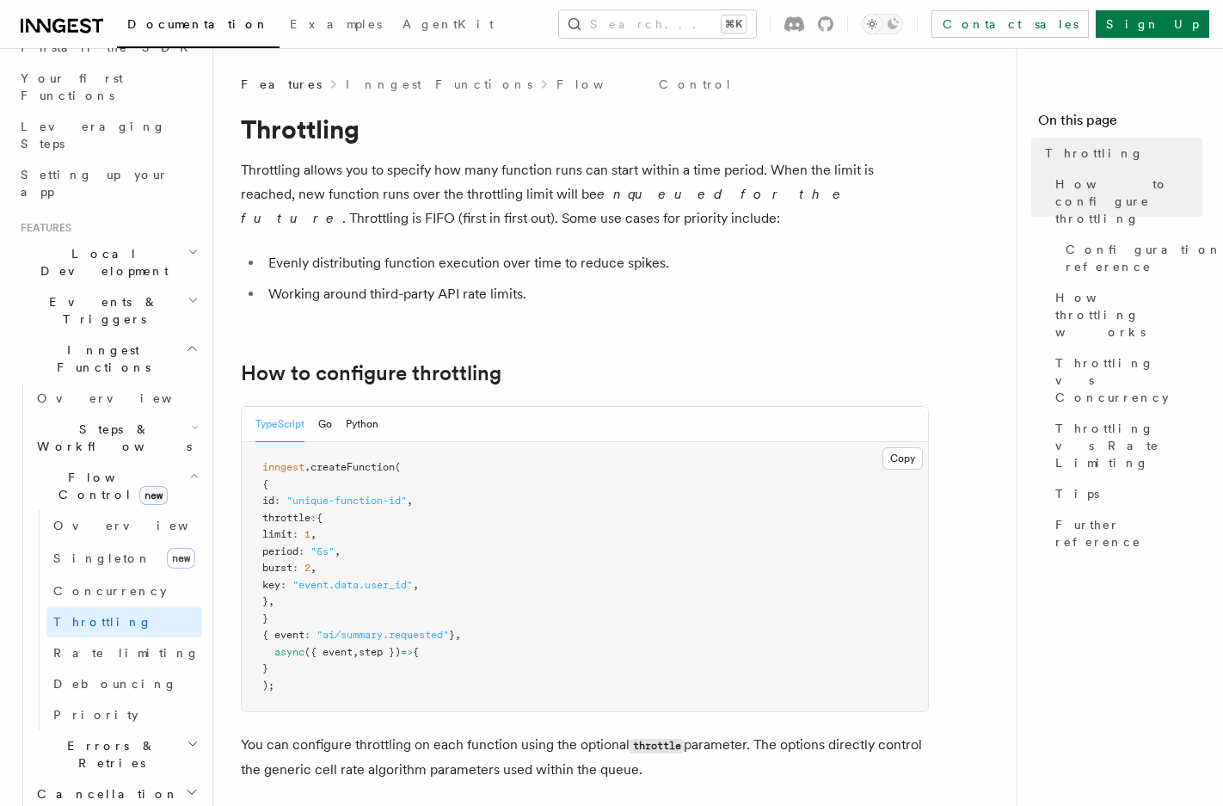
click at [108, 778] on h2 "Cancellation" at bounding box center [116, 793] width 172 height 31
click at [107, 730] on h2 "Errors & Retries" at bounding box center [116, 754] width 172 height 48
click at [105, 737] on span "Errors & Retries" at bounding box center [108, 754] width 157 height 34
click at [108, 778] on h2 "Cancellation" at bounding box center [116, 793] width 172 height 31
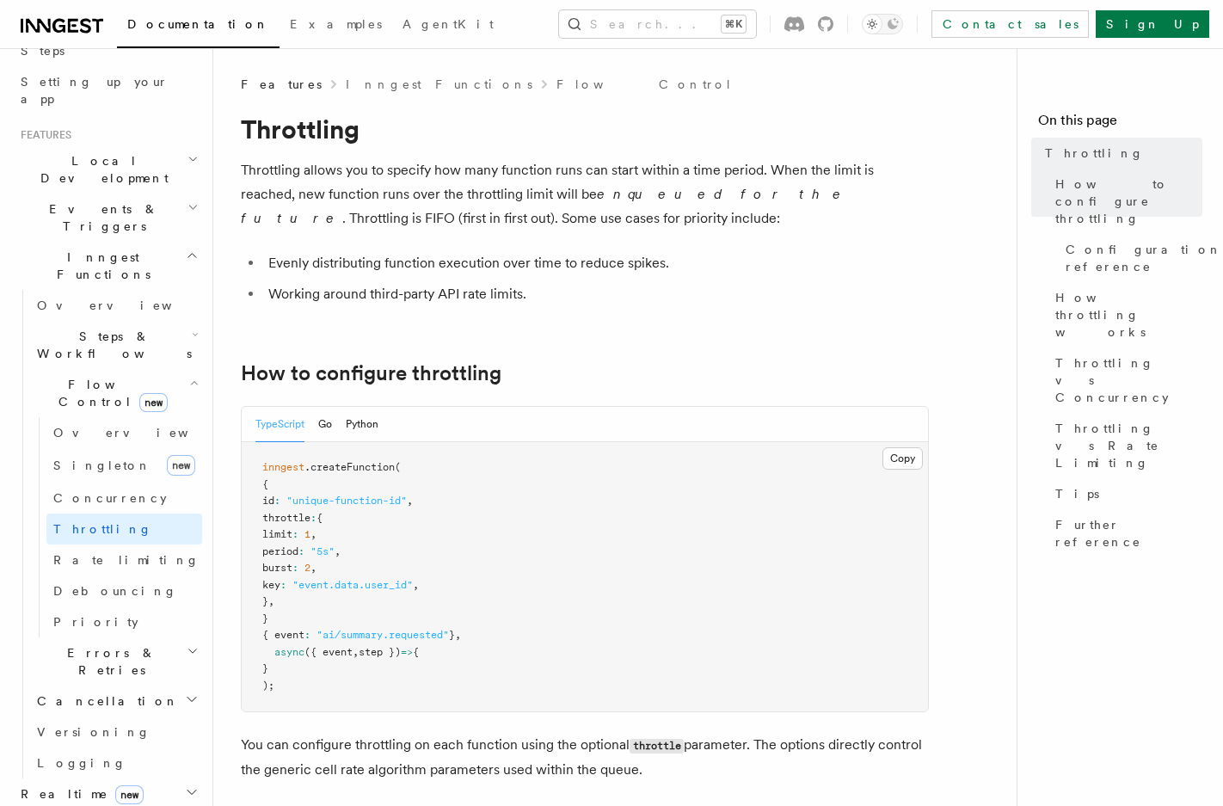
scroll to position [313, 0]
click at [109, 774] on h2 "Realtime new" at bounding box center [108, 789] width 188 height 31
click at [124, 805] on h2 "Middleware" at bounding box center [108, 820] width 188 height 31
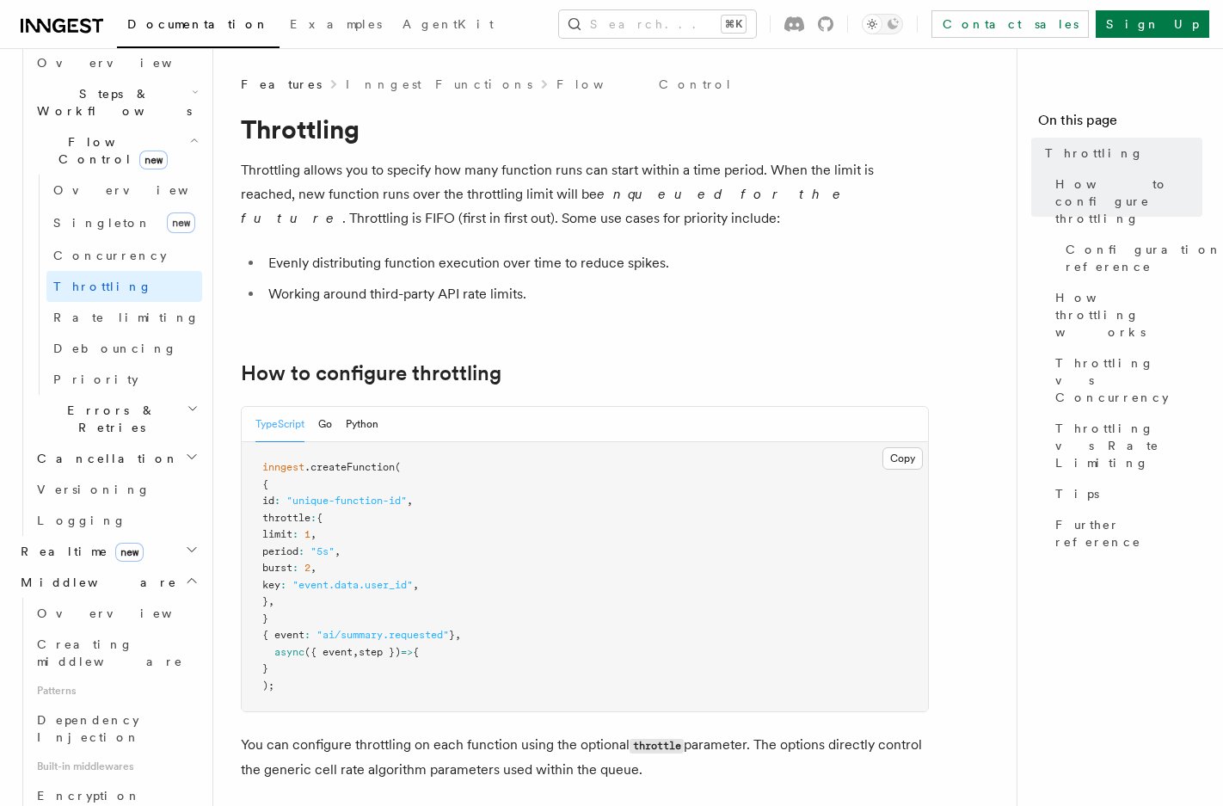
scroll to position [552, 0]
click at [120, 704] on link "Dependency Injection" at bounding box center [116, 728] width 172 height 48
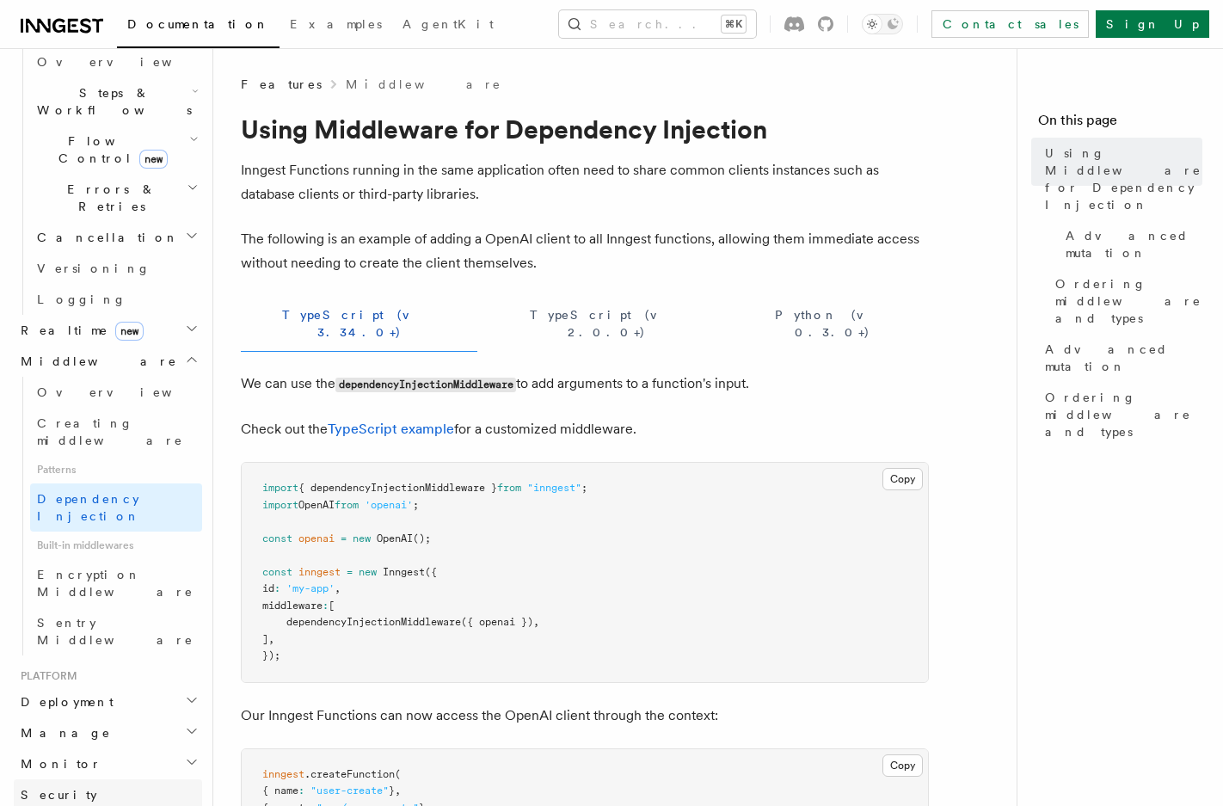
click at [114, 779] on link "Security" at bounding box center [108, 794] width 188 height 31
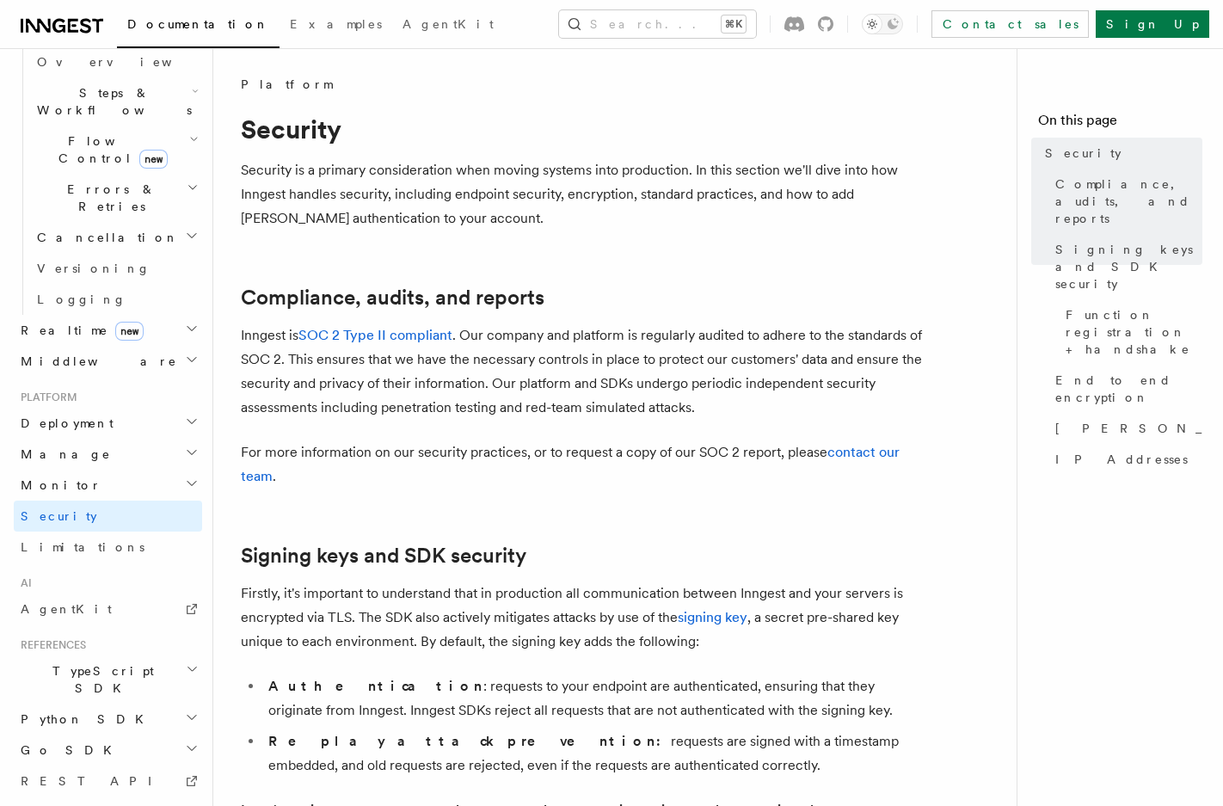
click at [85, 439] on h2 "Manage" at bounding box center [108, 454] width 188 height 31
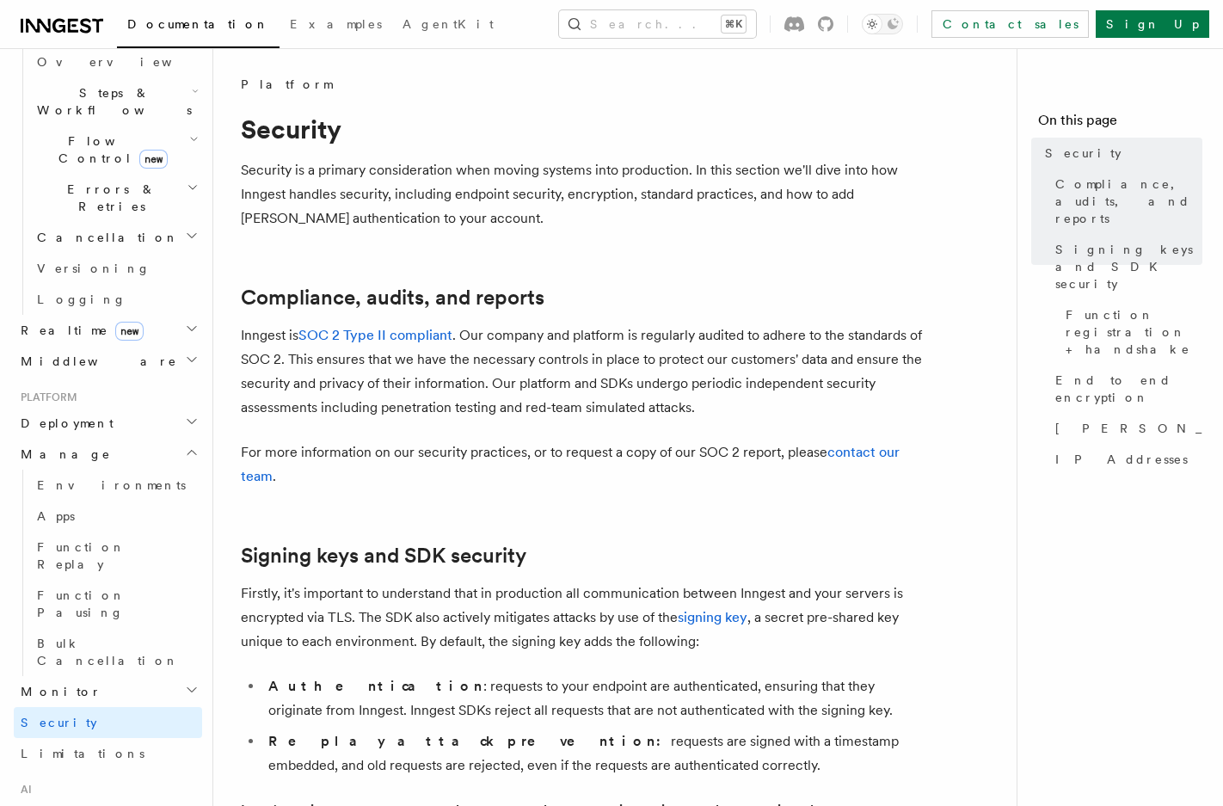
click at [85, 439] on h2 "Manage" at bounding box center [108, 454] width 188 height 31
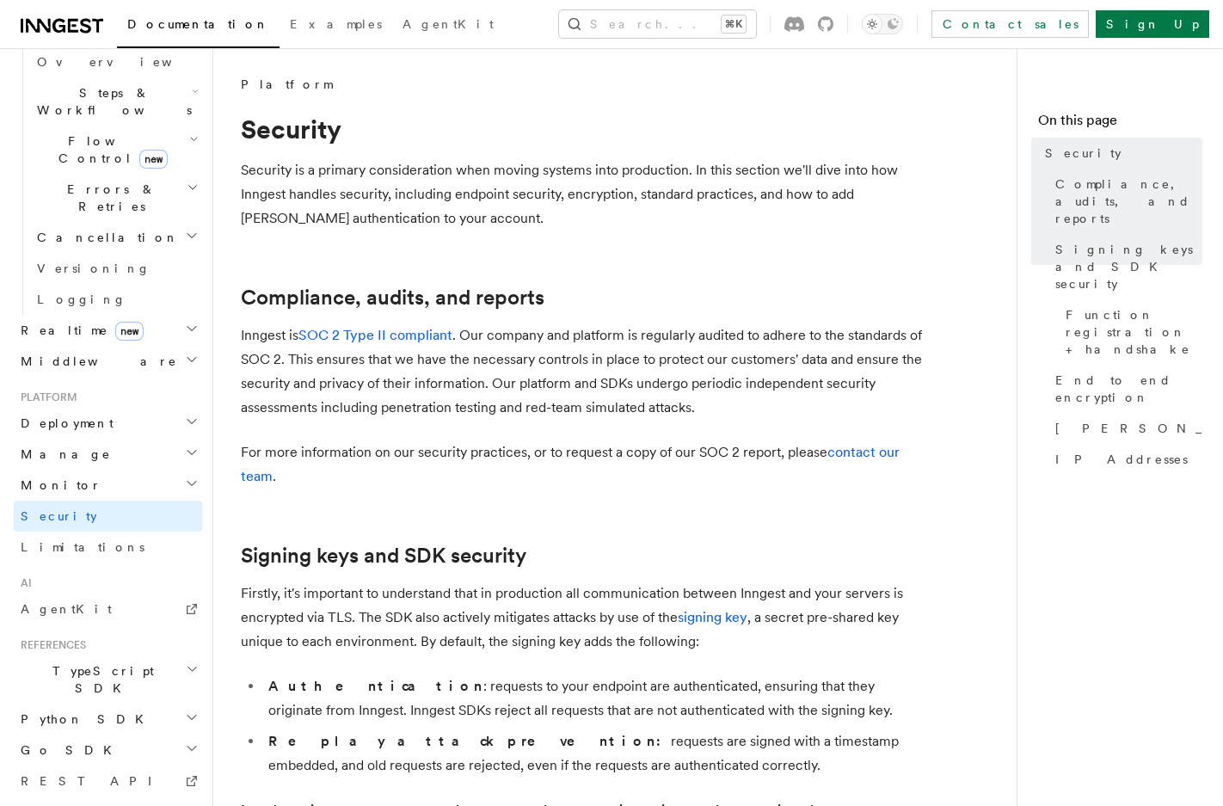
click at [78, 470] on h2 "Monitor" at bounding box center [108, 485] width 188 height 31
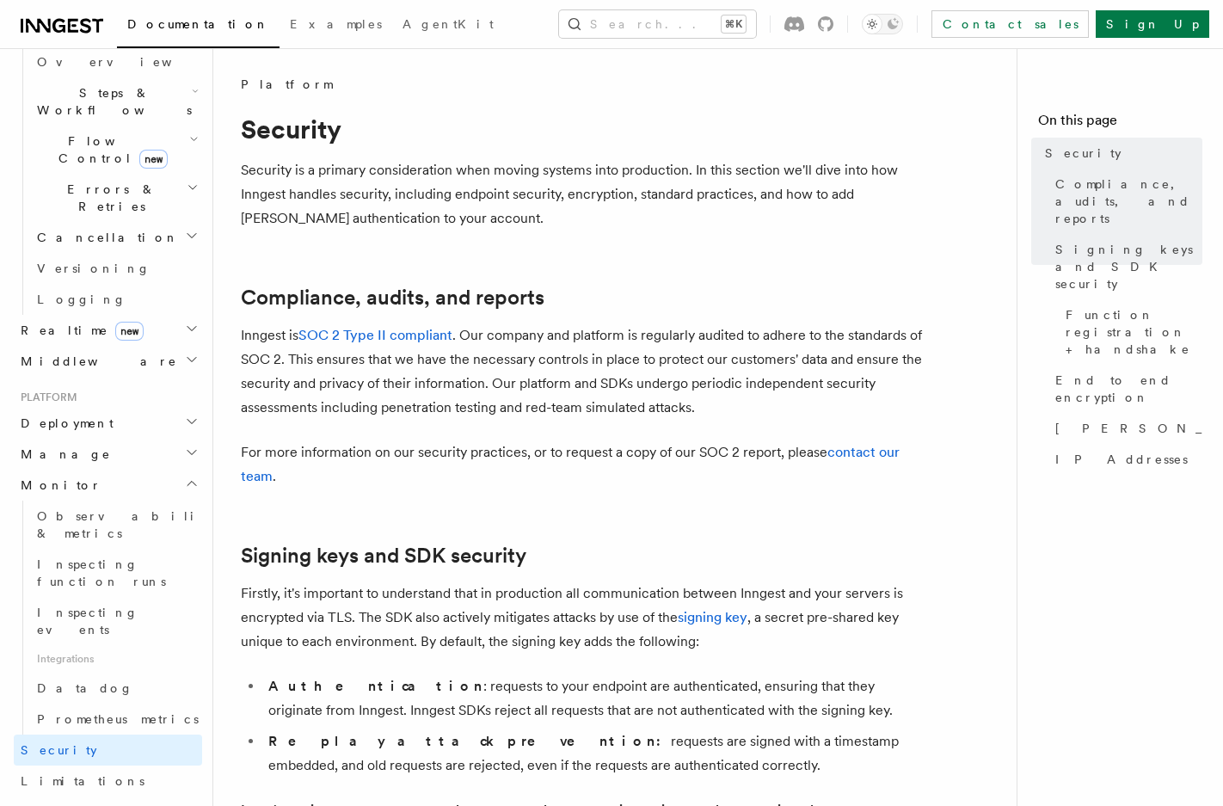
click at [78, 470] on h2 "Monitor" at bounding box center [108, 485] width 188 height 31
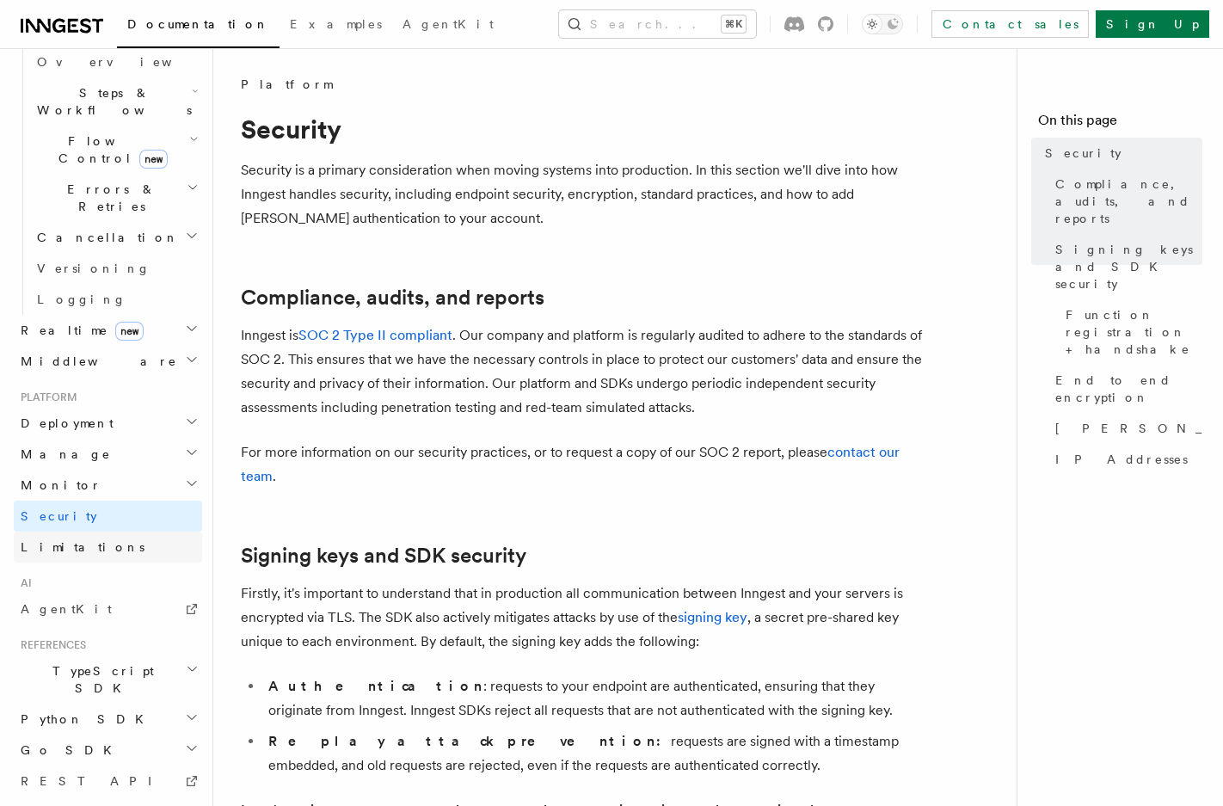
click at [83, 532] on link "Limitations" at bounding box center [108, 547] width 188 height 31
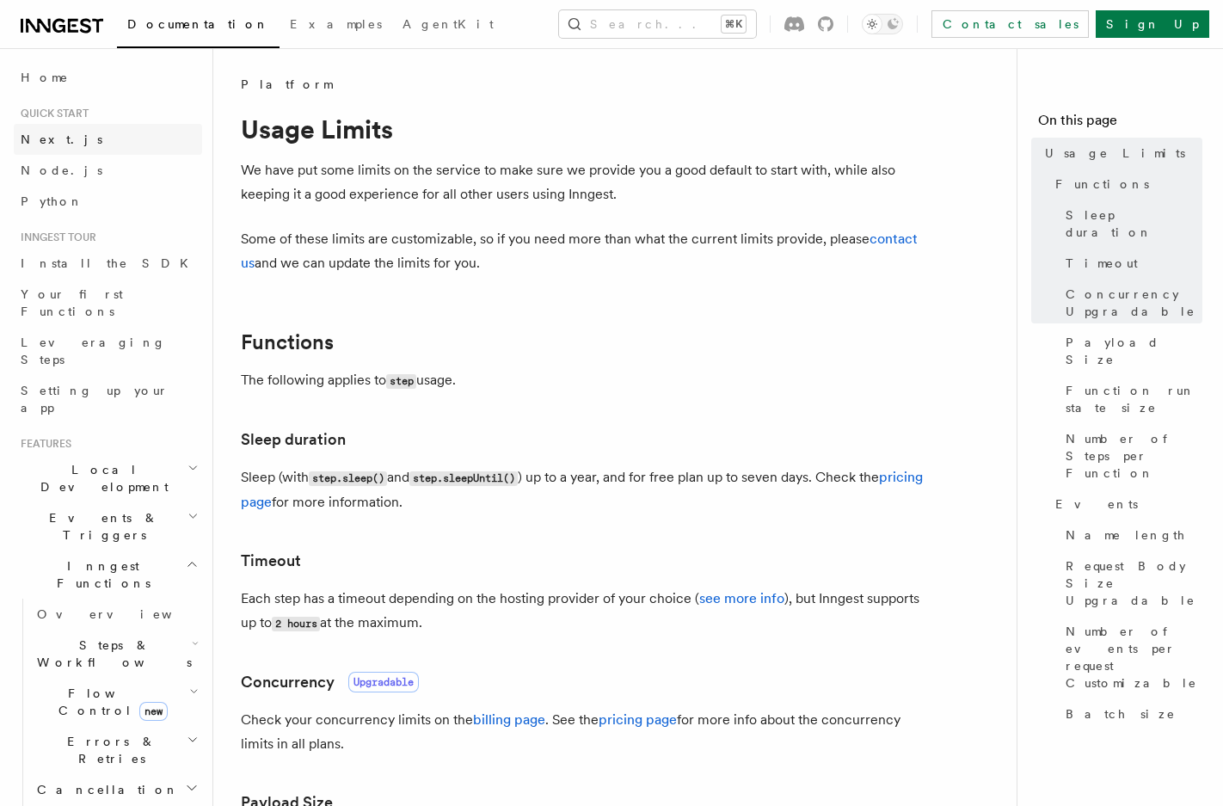
click at [79, 153] on link "Next.js" at bounding box center [108, 139] width 188 height 31
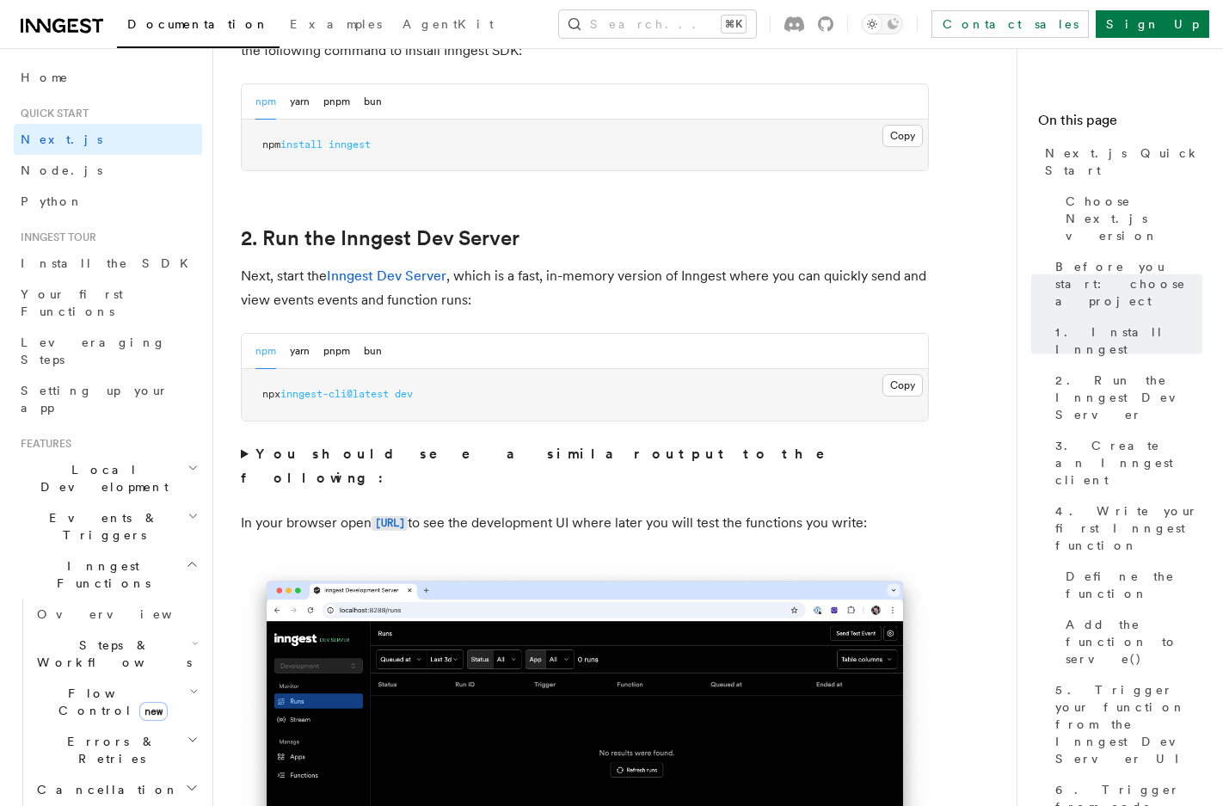
scroll to position [876, 0]
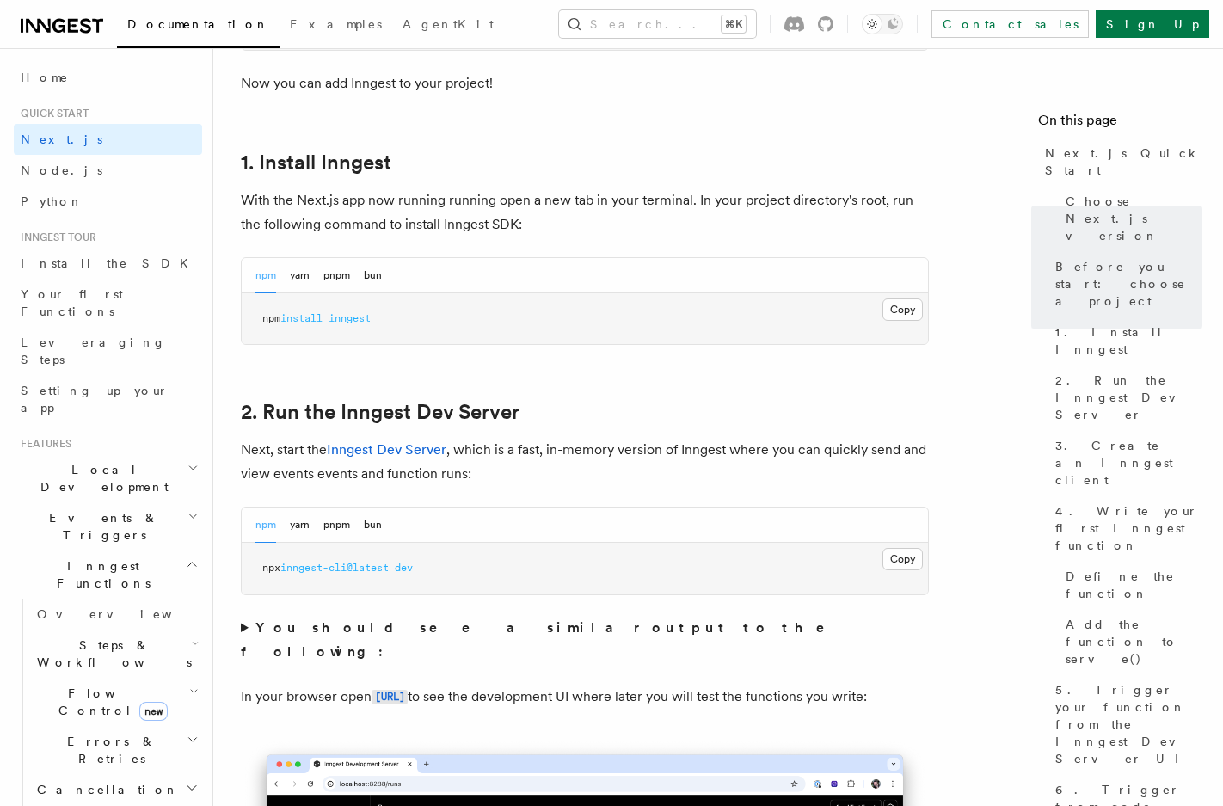
click at [65, 27] on icon at bounding box center [58, 26] width 13 height 14
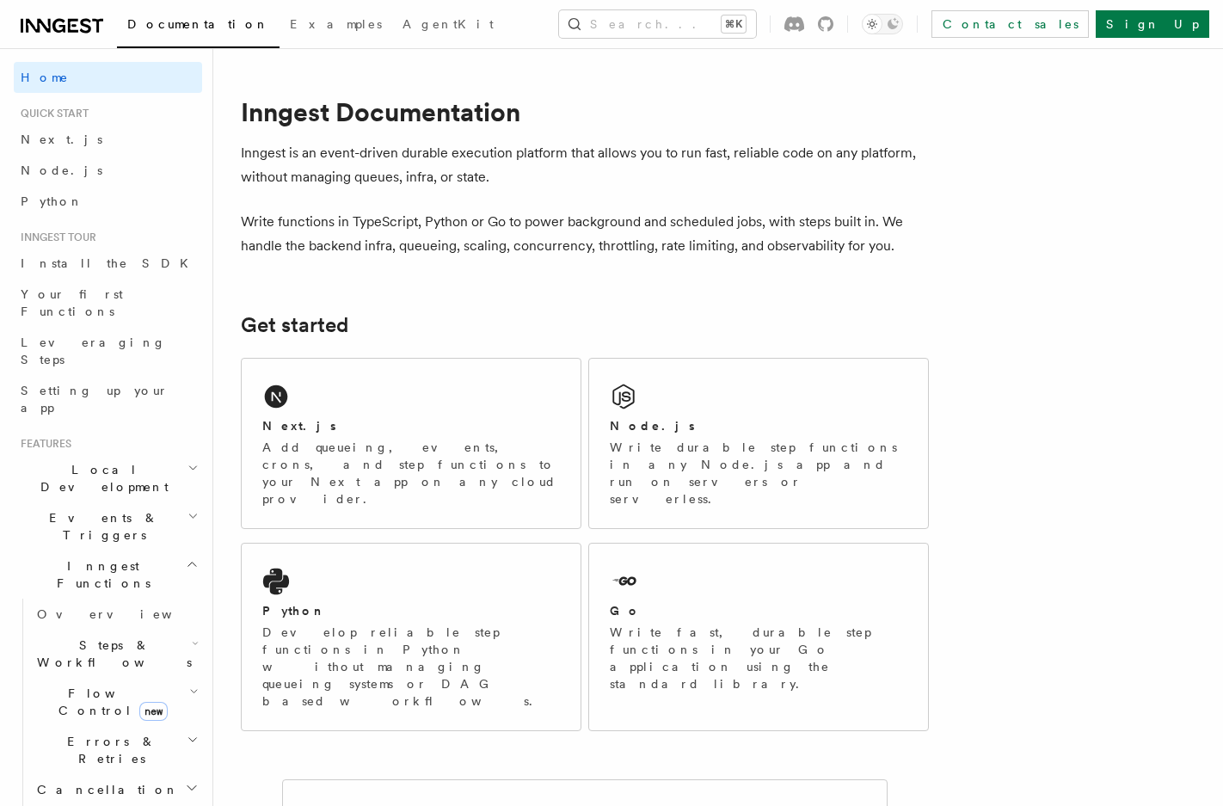
click at [393, 240] on p "Write functions in TypeScript, Python or Go to power background and scheduled j…" at bounding box center [585, 234] width 688 height 48
click at [637, 427] on h2 "Node.js" at bounding box center [652, 425] width 85 height 17
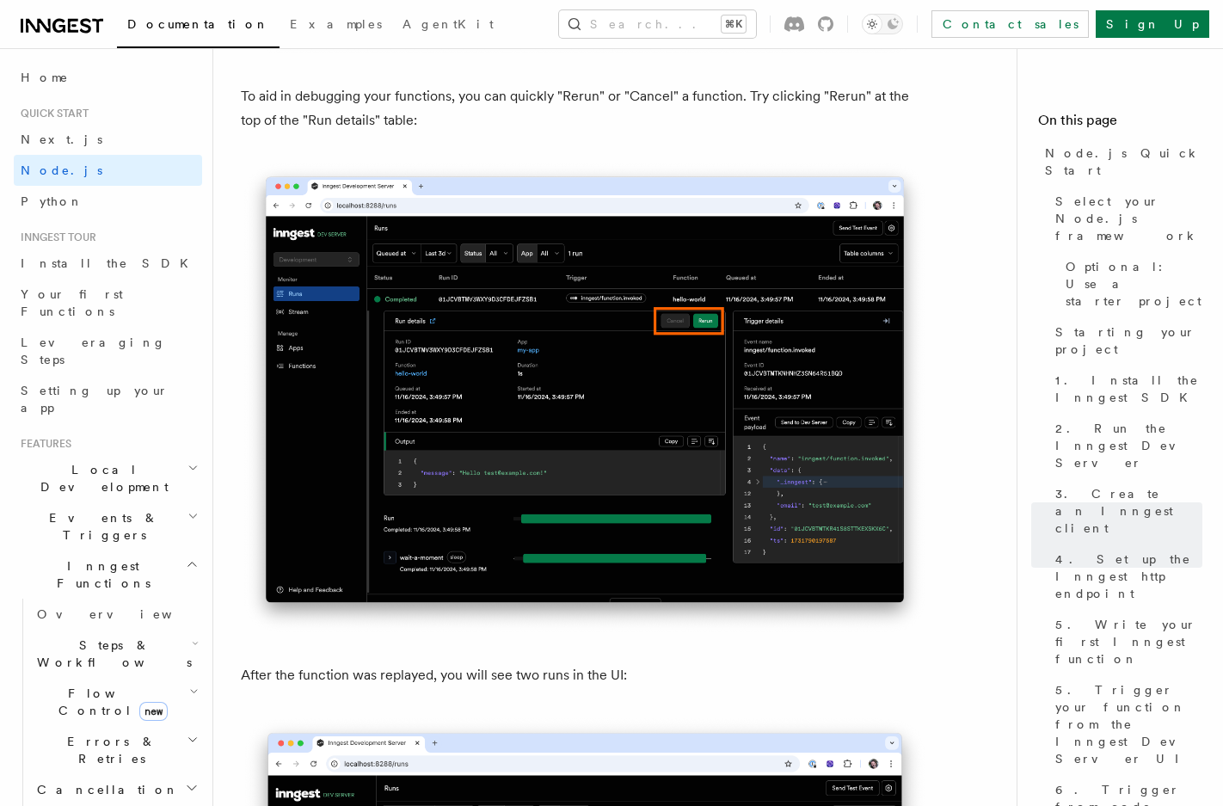
scroll to position [8073, 0]
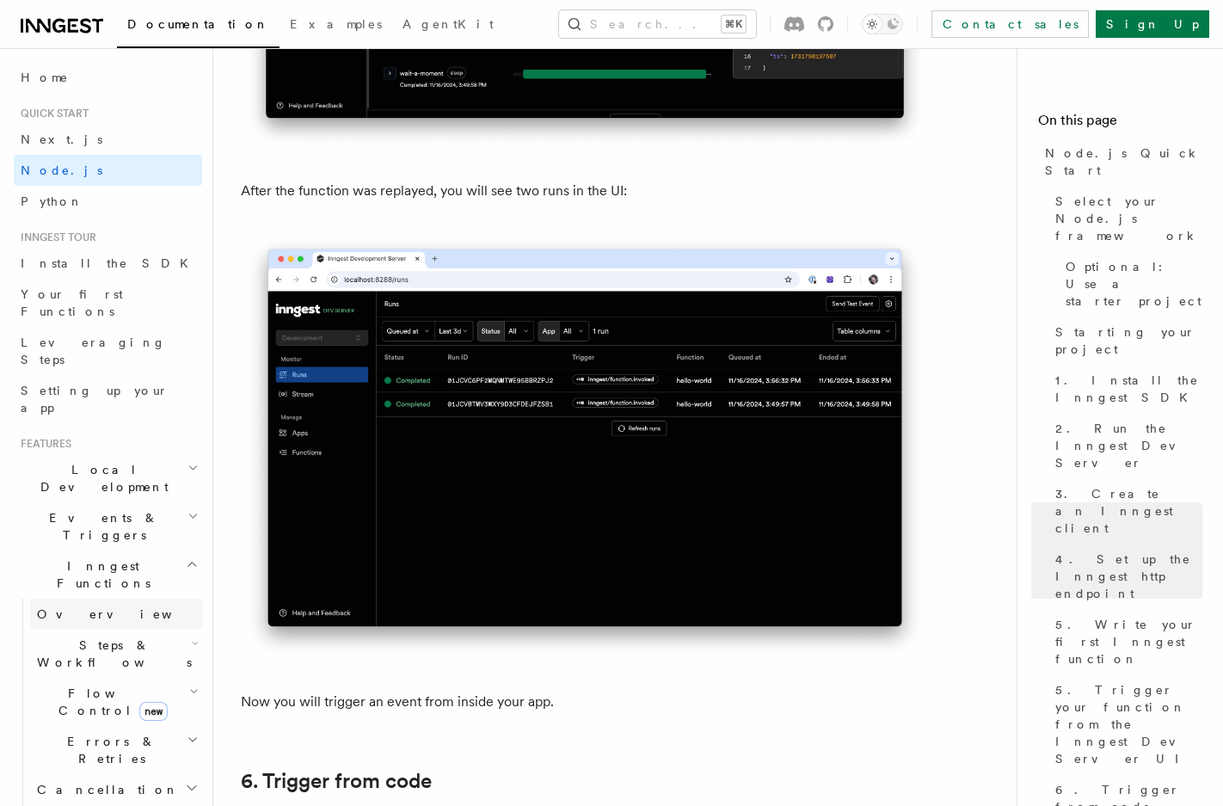
click at [108, 599] on link "Overview" at bounding box center [116, 614] width 172 height 31
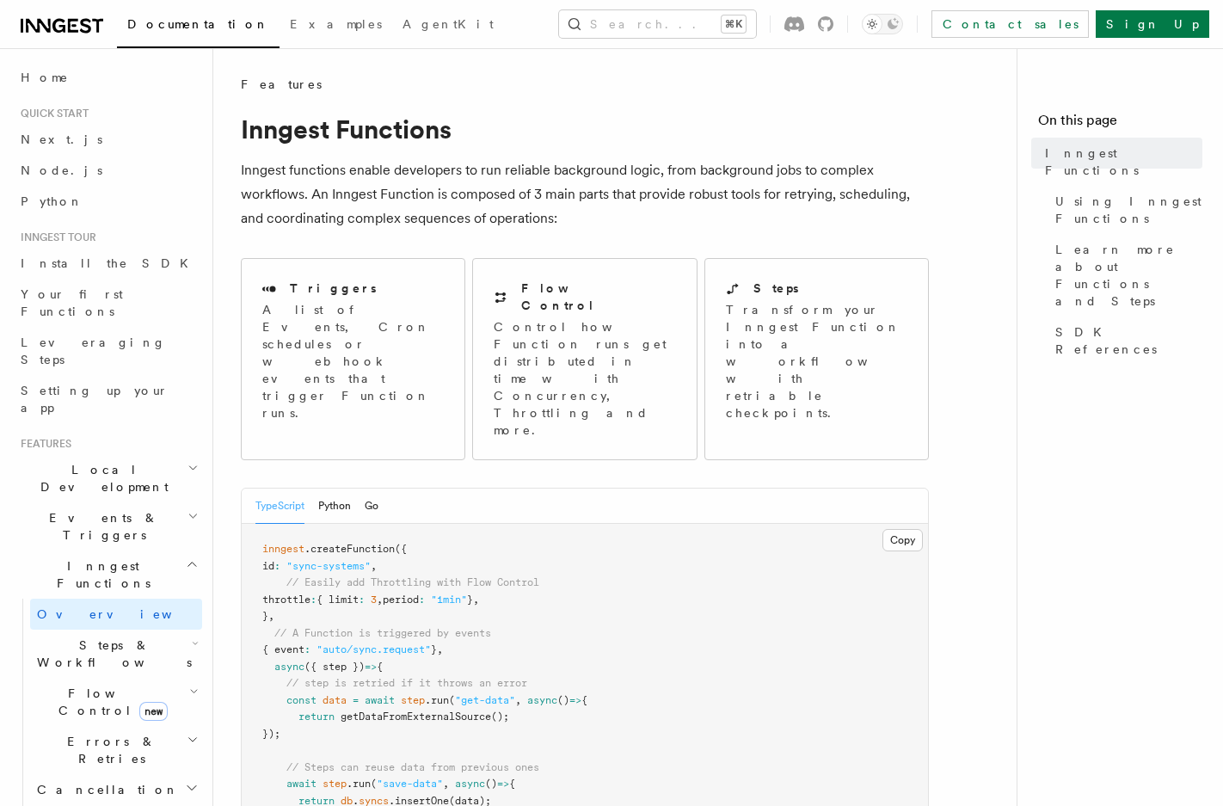
click at [92, 685] on span "Flow Control new" at bounding box center [109, 702] width 159 height 34
click at [101, 800] on span "Concurrency" at bounding box center [110, 807] width 114 height 14
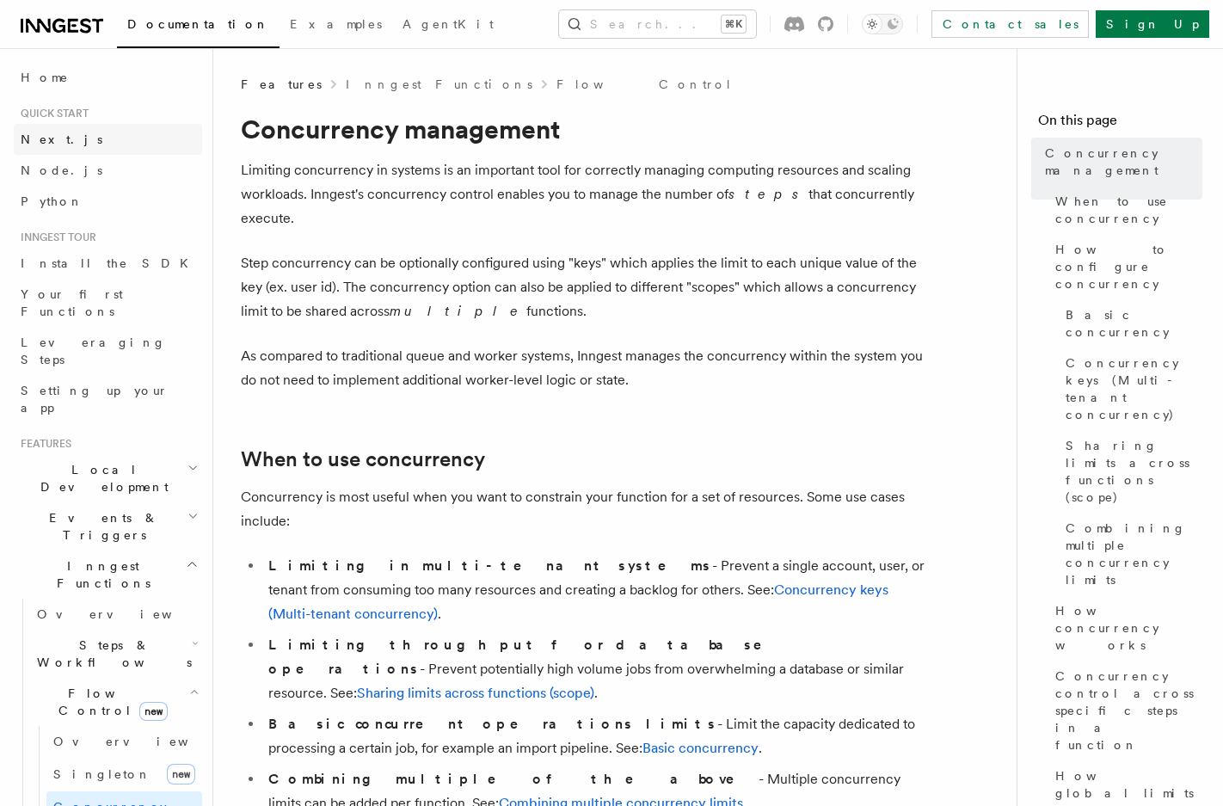
click at [88, 141] on link "Next.js" at bounding box center [108, 139] width 188 height 31
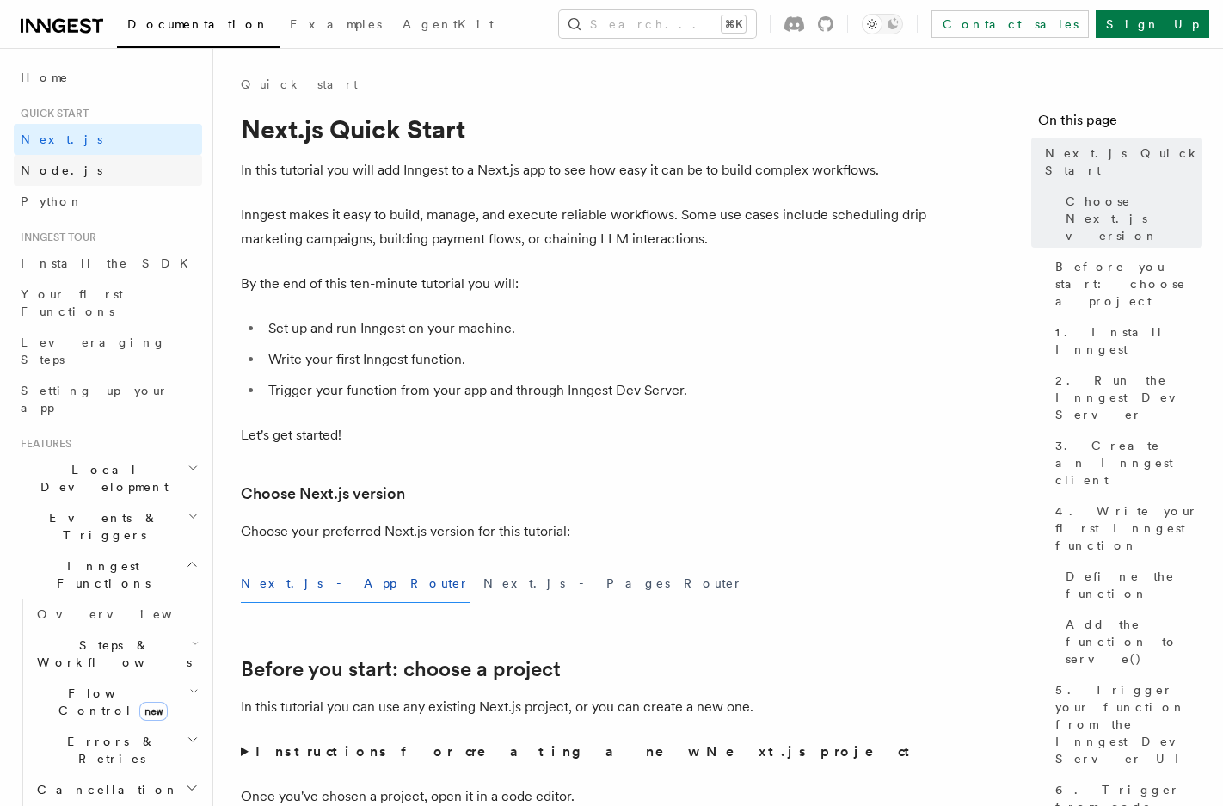
click at [84, 169] on link "Node.js" at bounding box center [108, 170] width 188 height 31
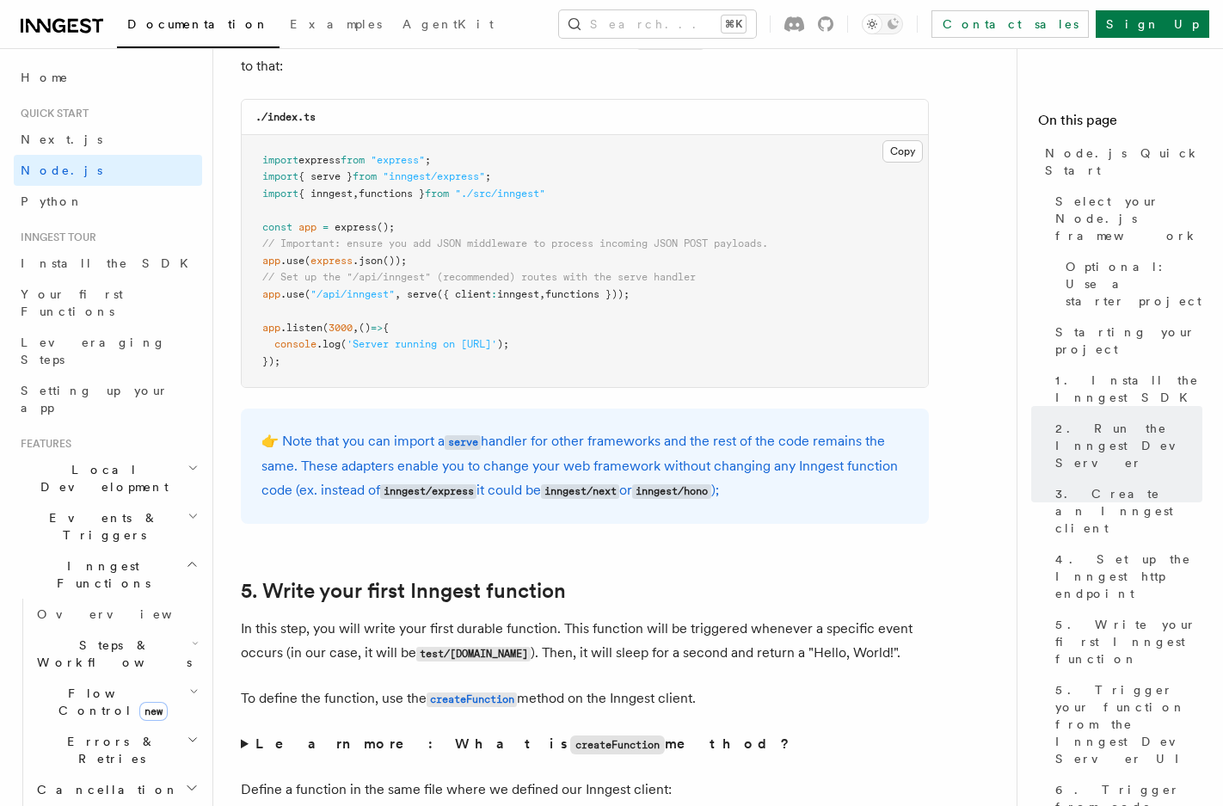
scroll to position [2732, 0]
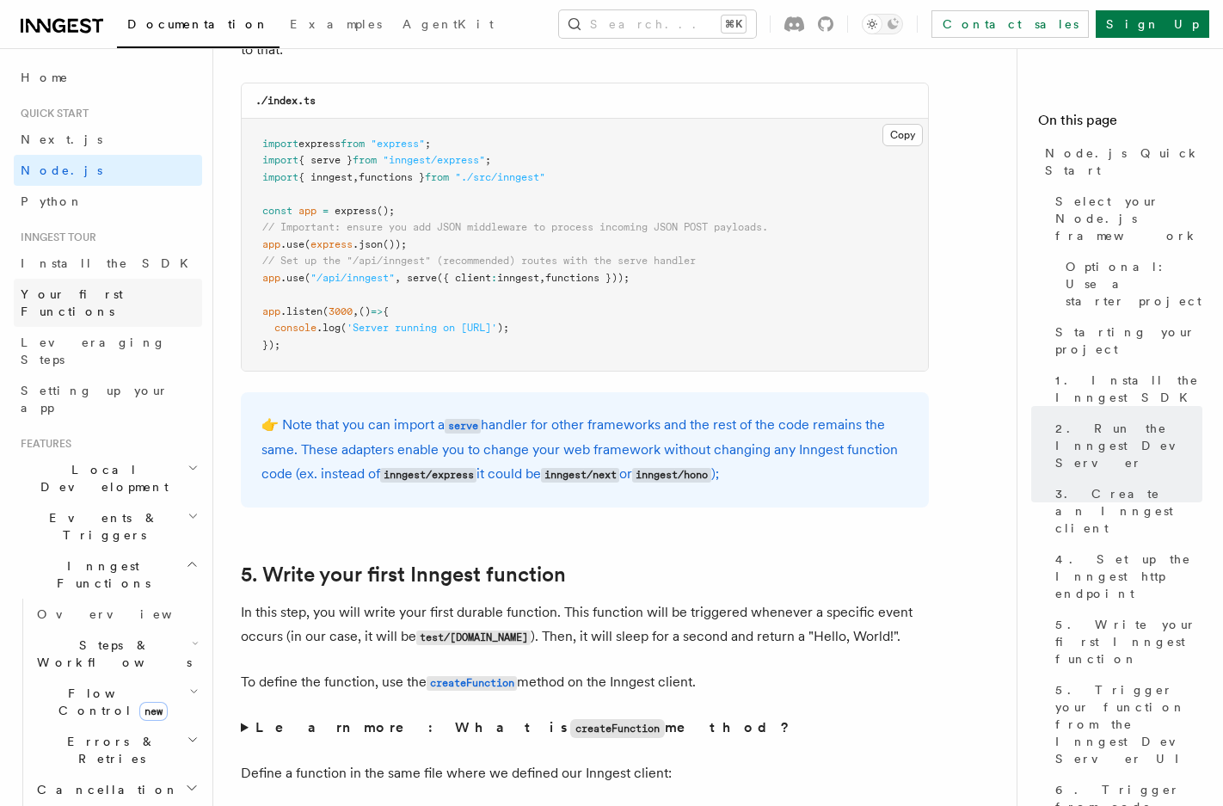
click at [101, 290] on span "Your first Functions" at bounding box center [72, 302] width 102 height 31
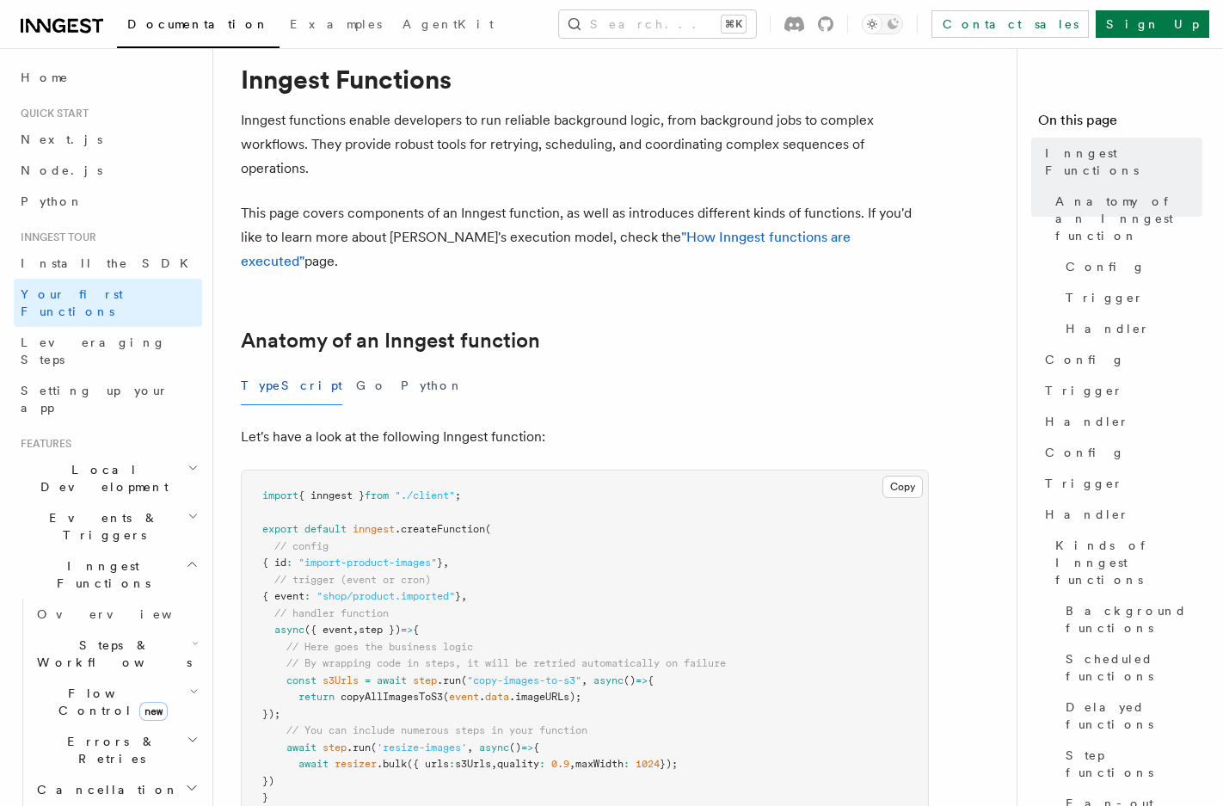
scroll to position [75, 0]
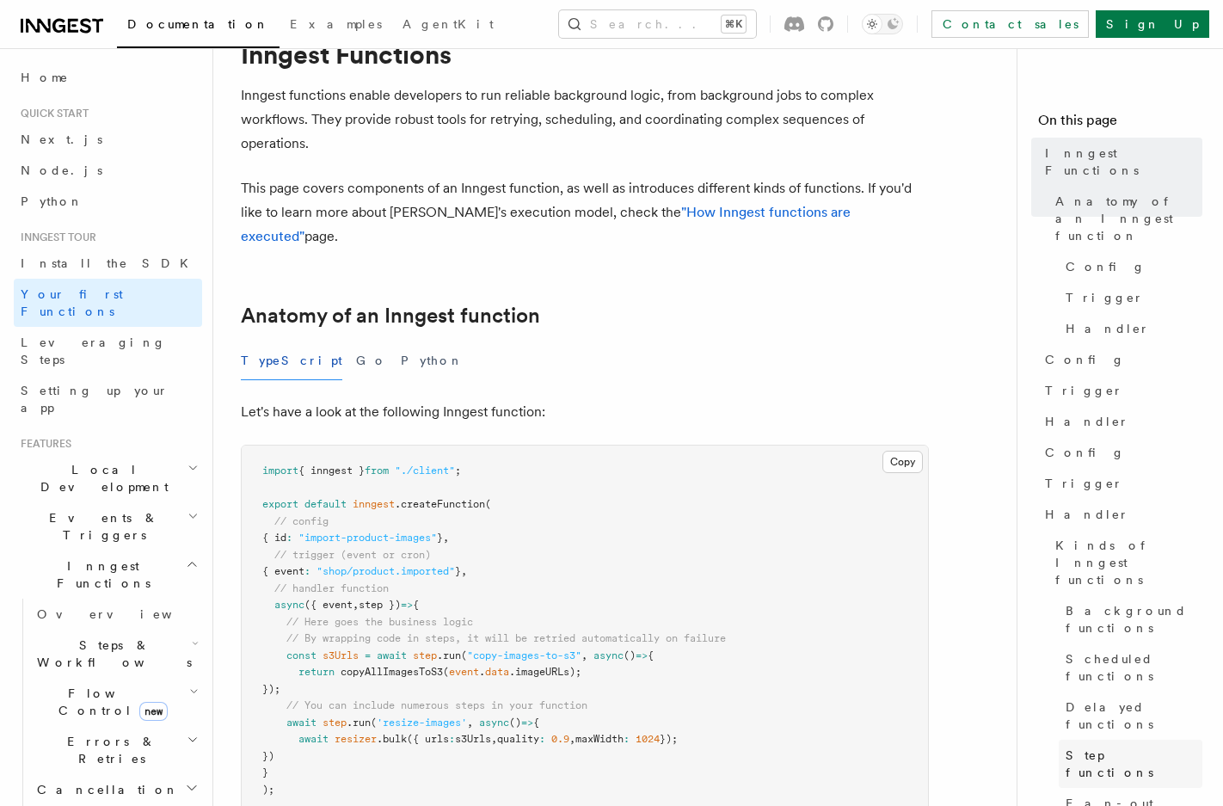
click at [1092, 740] on link "Step functions" at bounding box center [1131, 764] width 144 height 48
click at [1105, 747] on span "Step functions" at bounding box center [1134, 764] width 137 height 34
click at [1104, 795] on span "Fan-out functions" at bounding box center [1134, 812] width 137 height 34
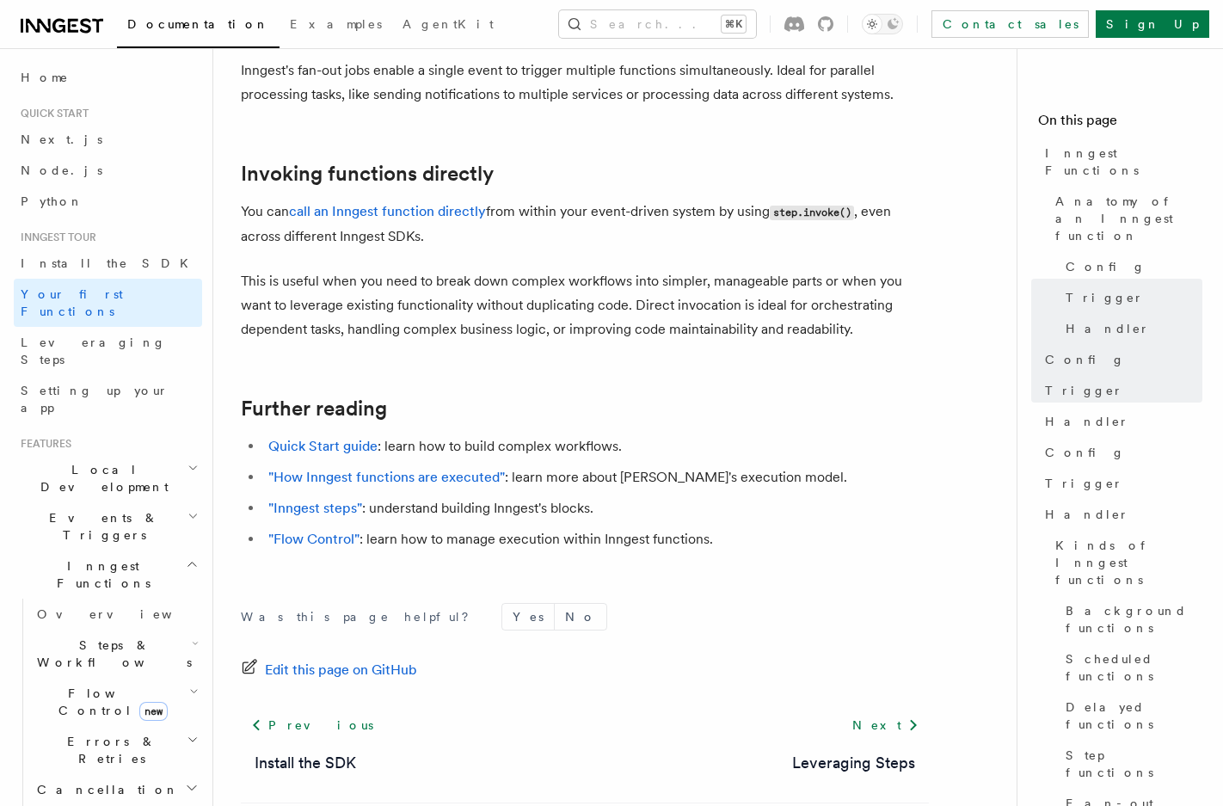
scroll to position [3414, 0]
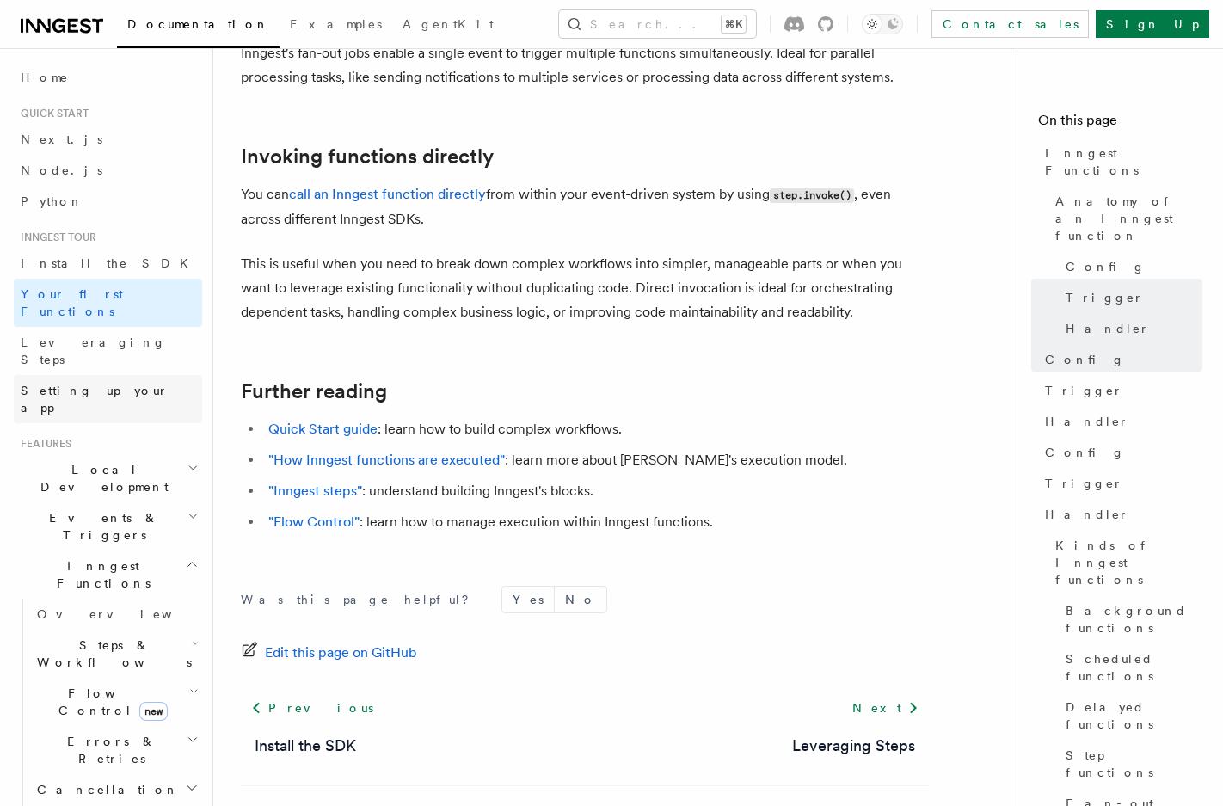
click at [108, 375] on link "Setting up your app" at bounding box center [108, 399] width 188 height 48
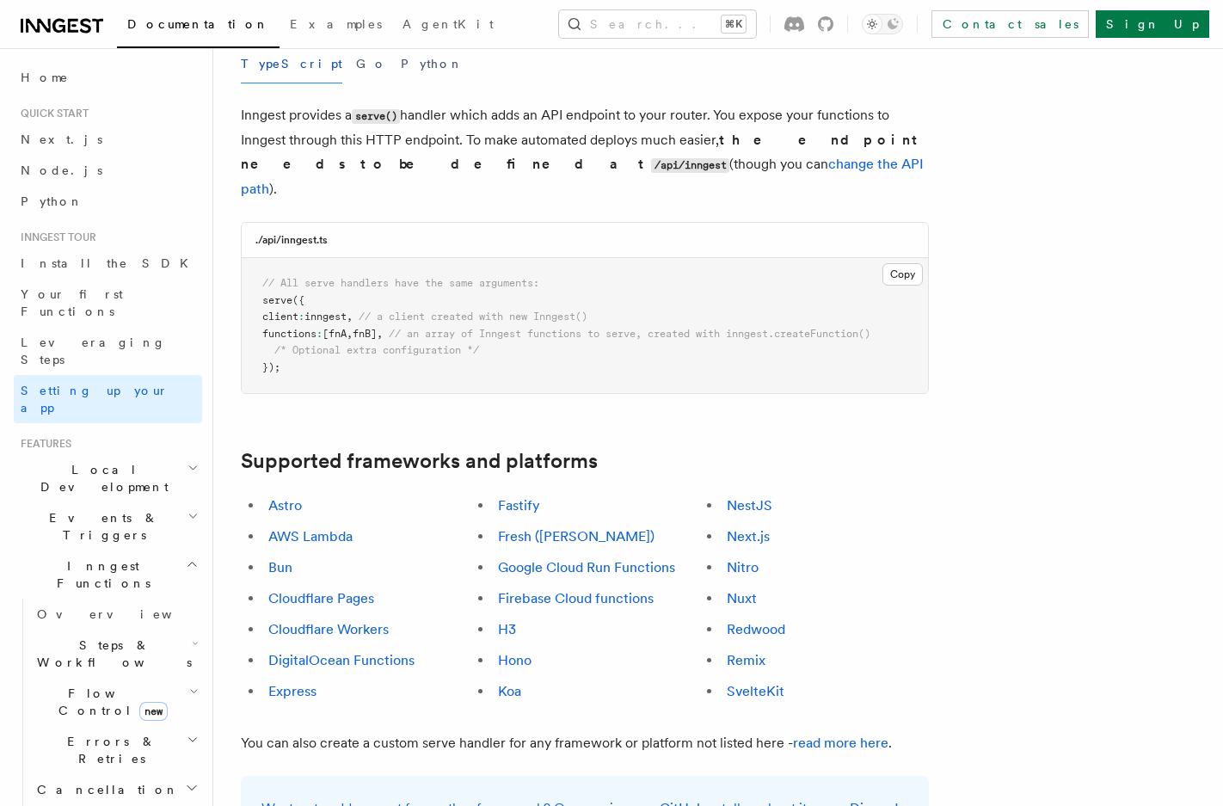
scroll to position [881, 0]
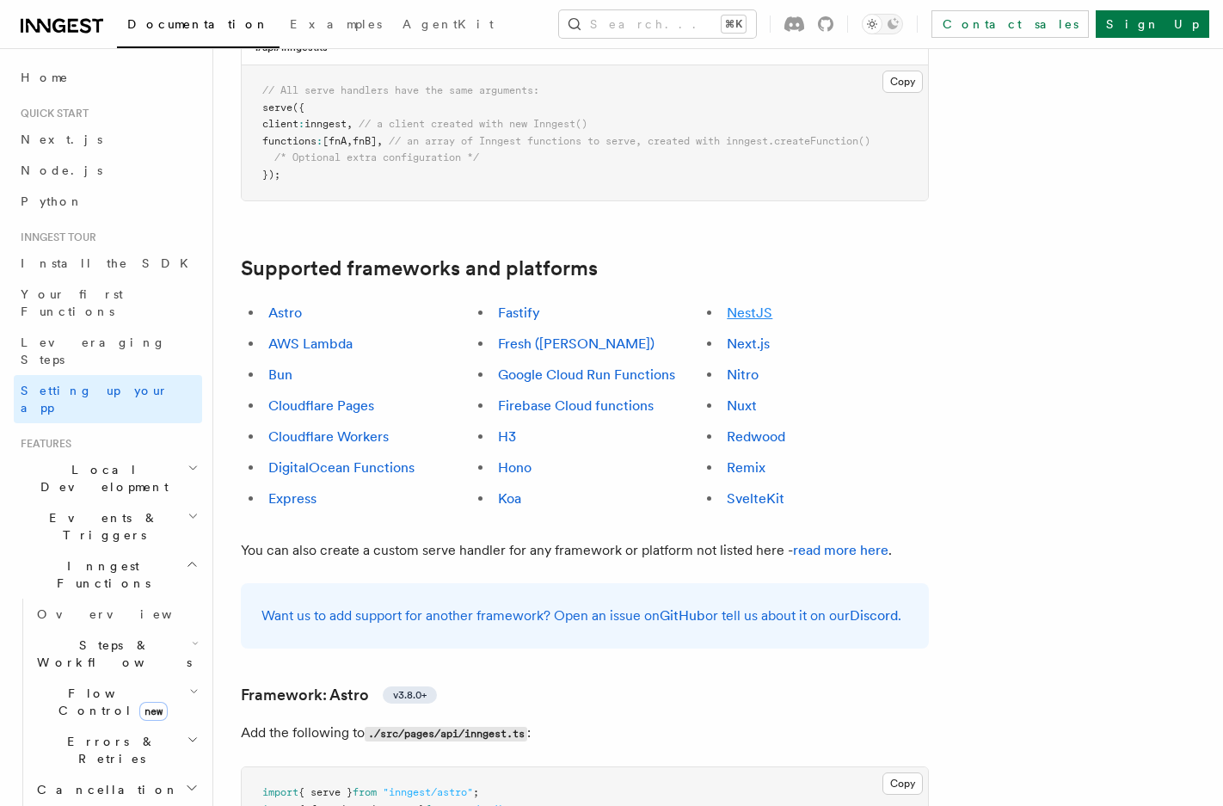
click at [738, 304] on link "NestJS" at bounding box center [750, 312] width 46 height 16
